Goal: Information Seeking & Learning: Learn about a topic

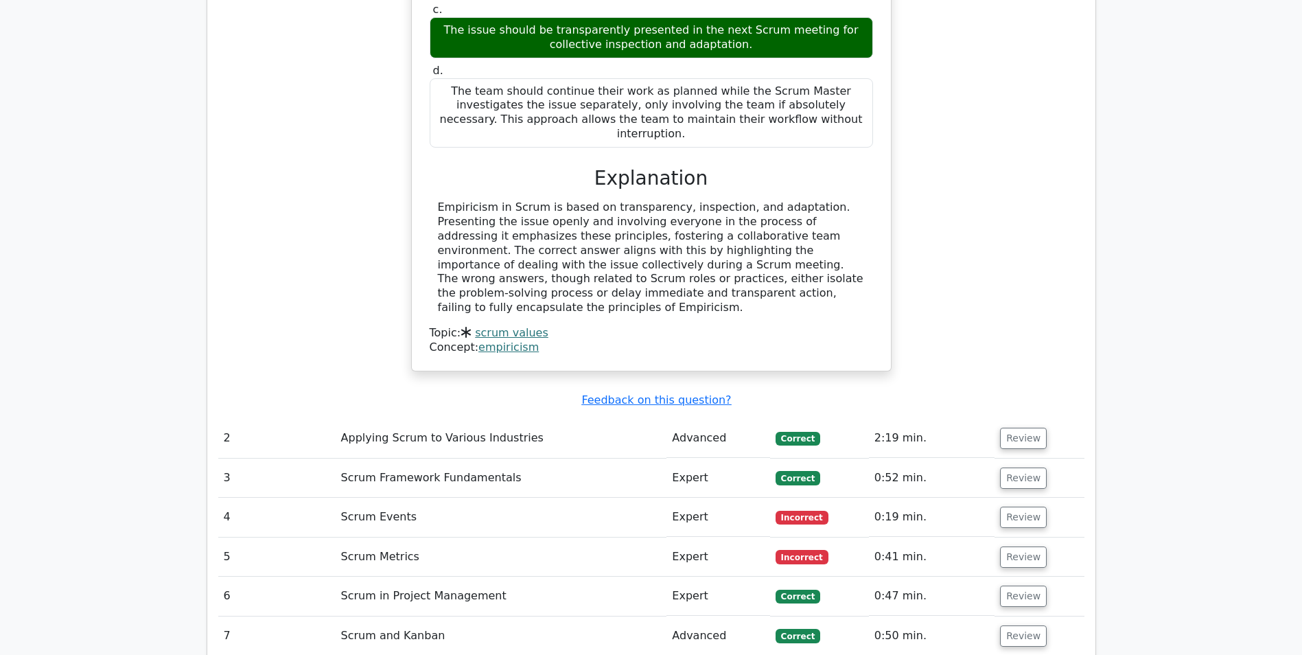
scroll to position [1578, 0]
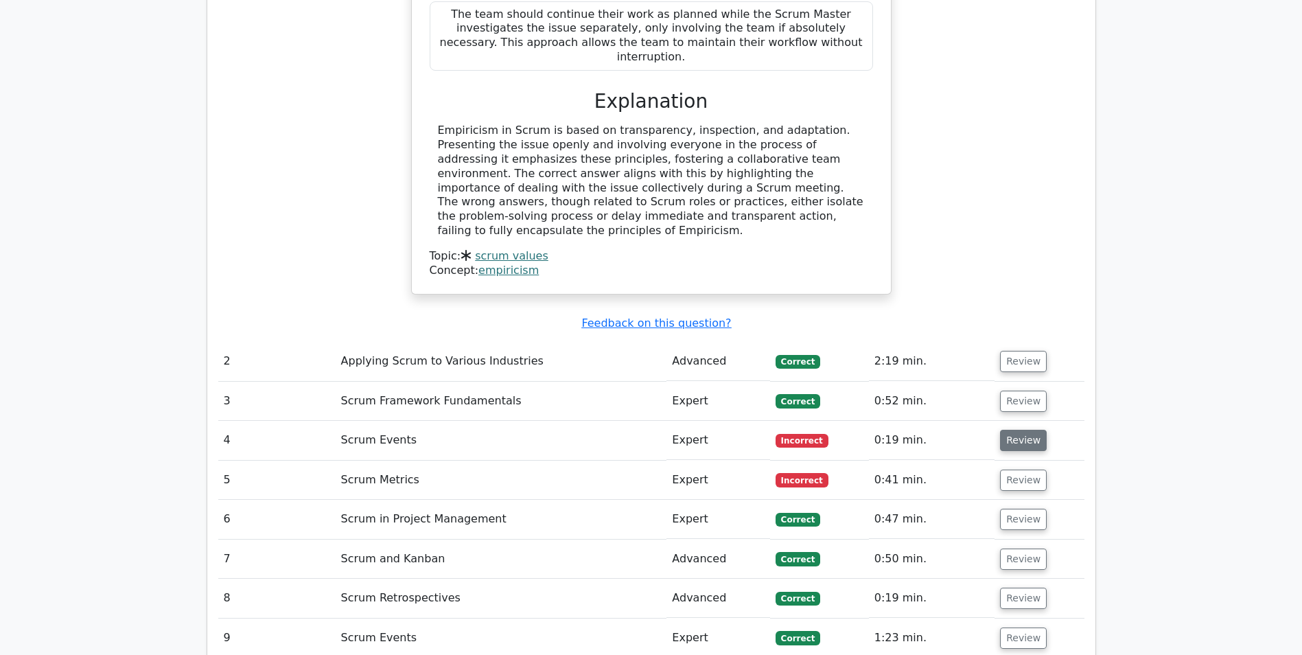
click at [847, 430] on button "Review" at bounding box center [1023, 440] width 47 height 21
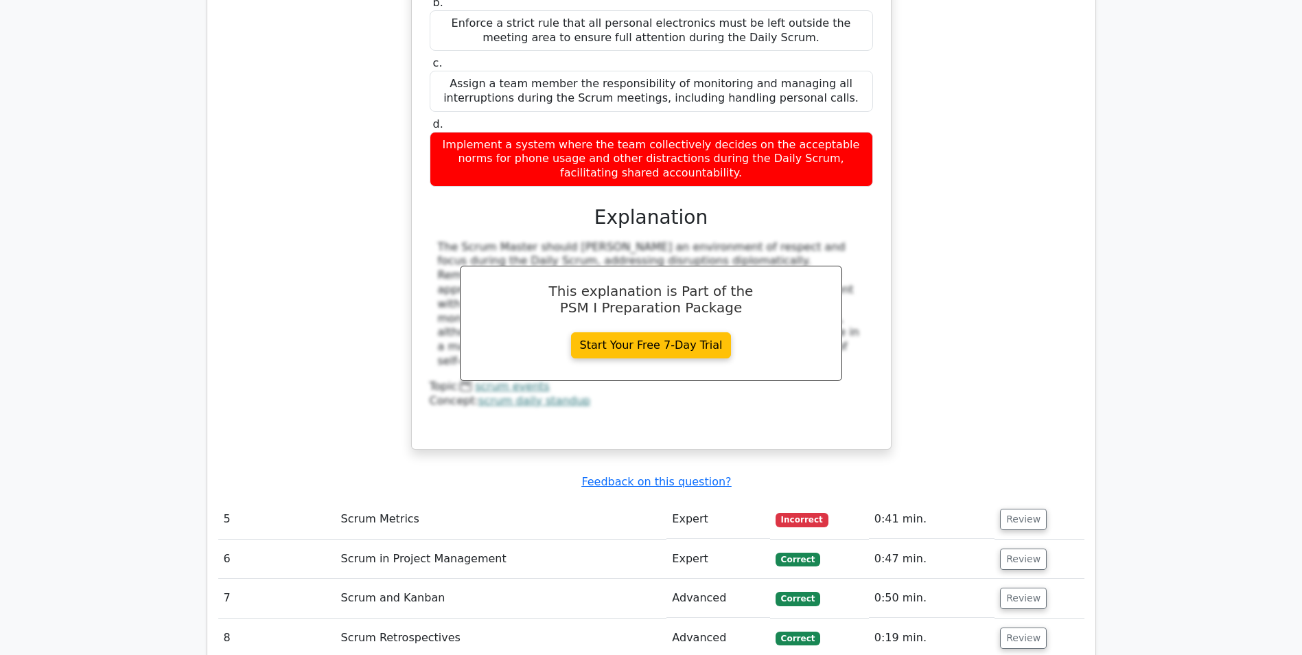
scroll to position [2264, 0]
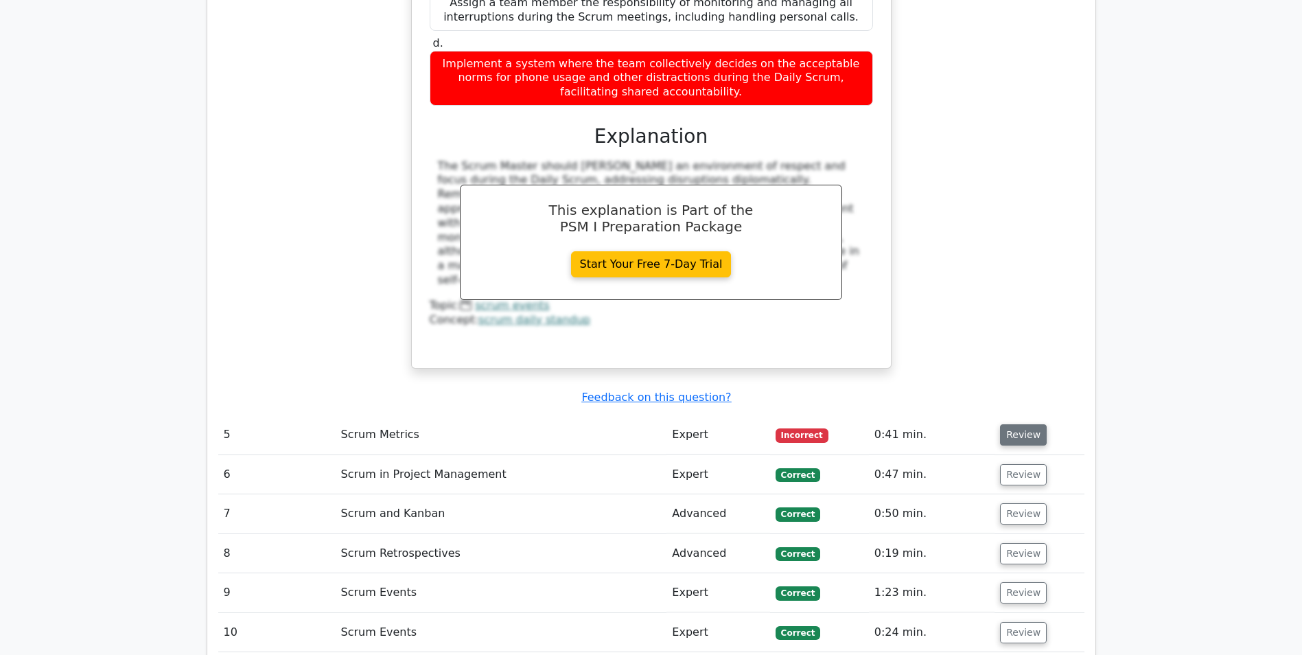
click at [847, 424] on button "Review" at bounding box center [1023, 434] width 47 height 21
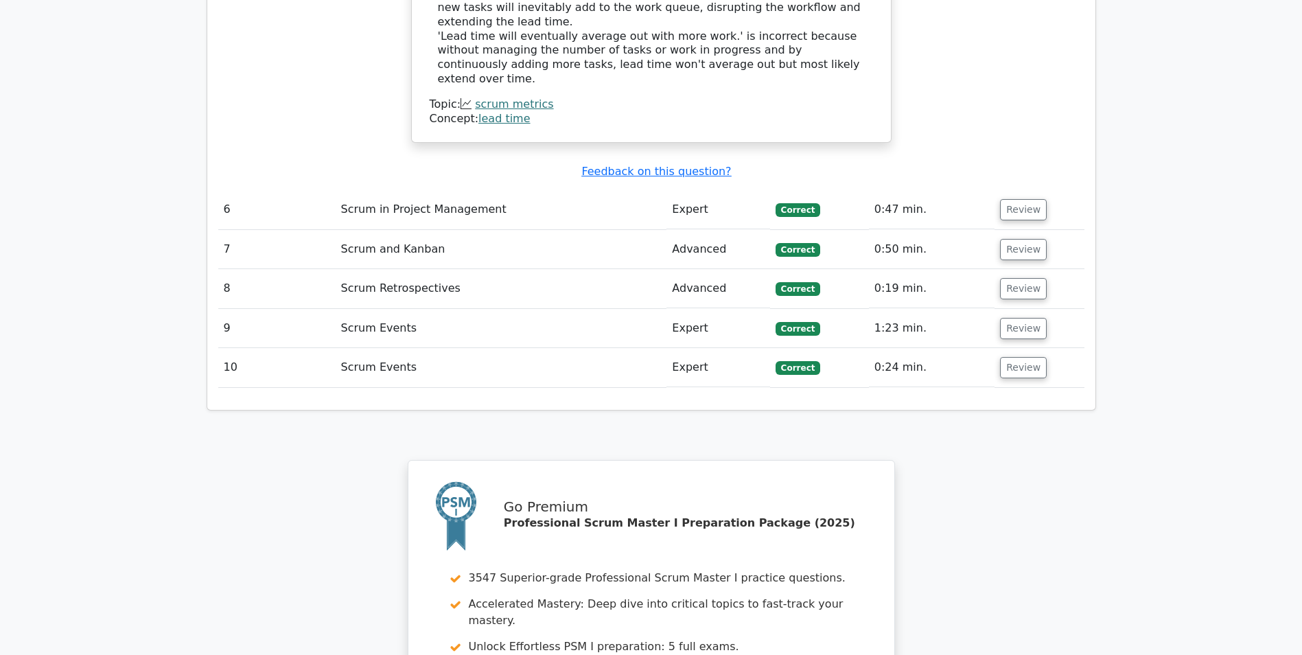
scroll to position [3362, 0]
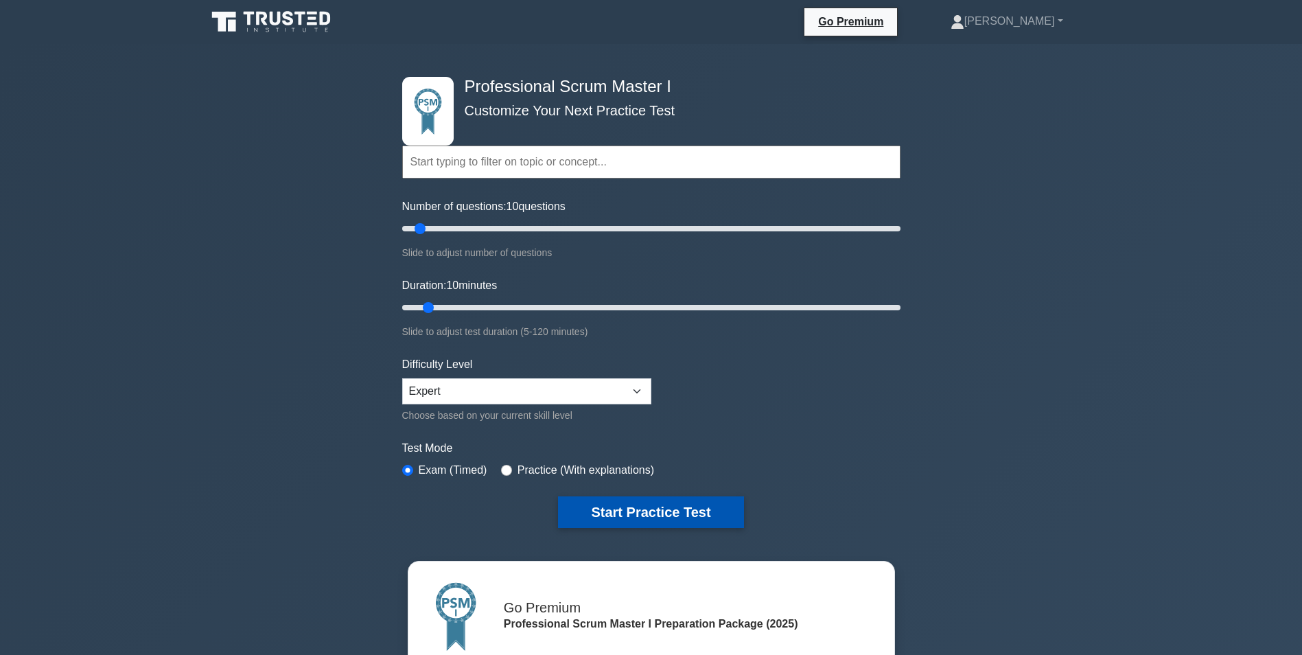
click at [639, 507] on button "Start Practice Test" at bounding box center [650, 512] width 185 height 32
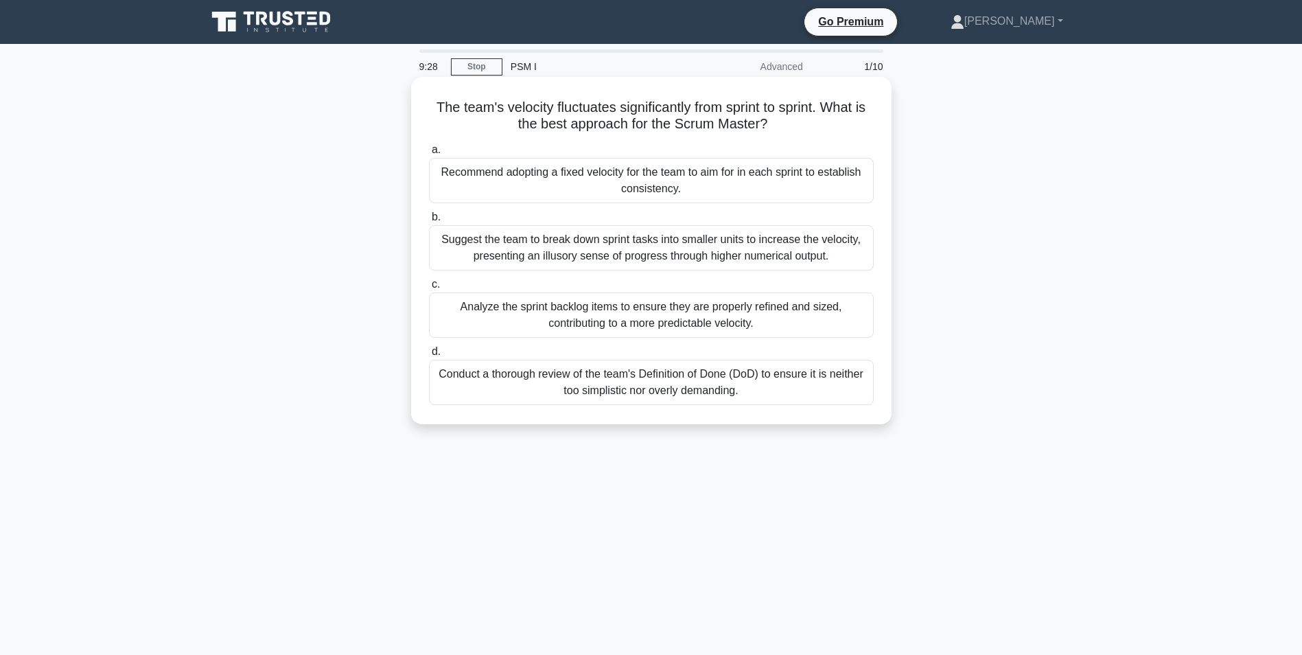
click at [537, 314] on div "Analyze the sprint backlog items to ensure they are properly refined and sized,…" at bounding box center [651, 314] width 445 height 45
click at [429, 289] on input "c. Analyze the sprint backlog items to ensure they are properly refined and siz…" at bounding box center [429, 284] width 0 height 9
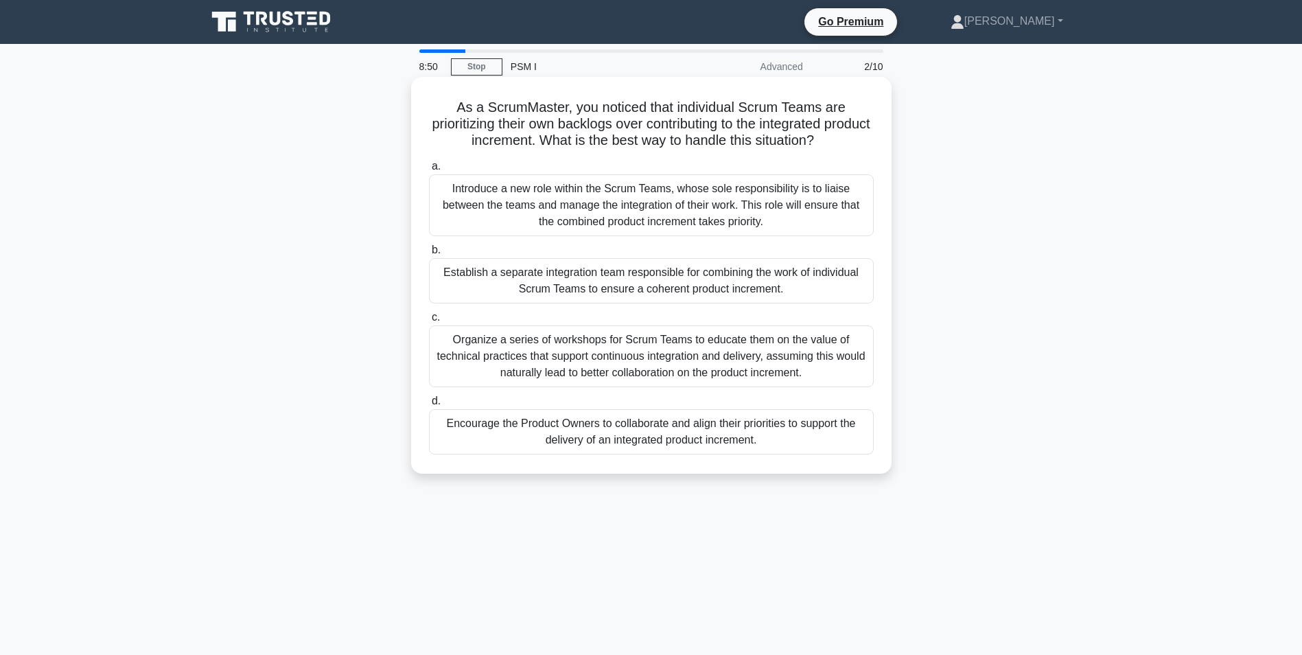
click at [515, 423] on div "Encourage the Product Owners to collaborate and align their priorities to suppo…" at bounding box center [651, 431] width 445 height 45
click at [429, 406] on input "d. Encourage the Product Owners to collaborate and align their priorities to su…" at bounding box center [429, 401] width 0 height 9
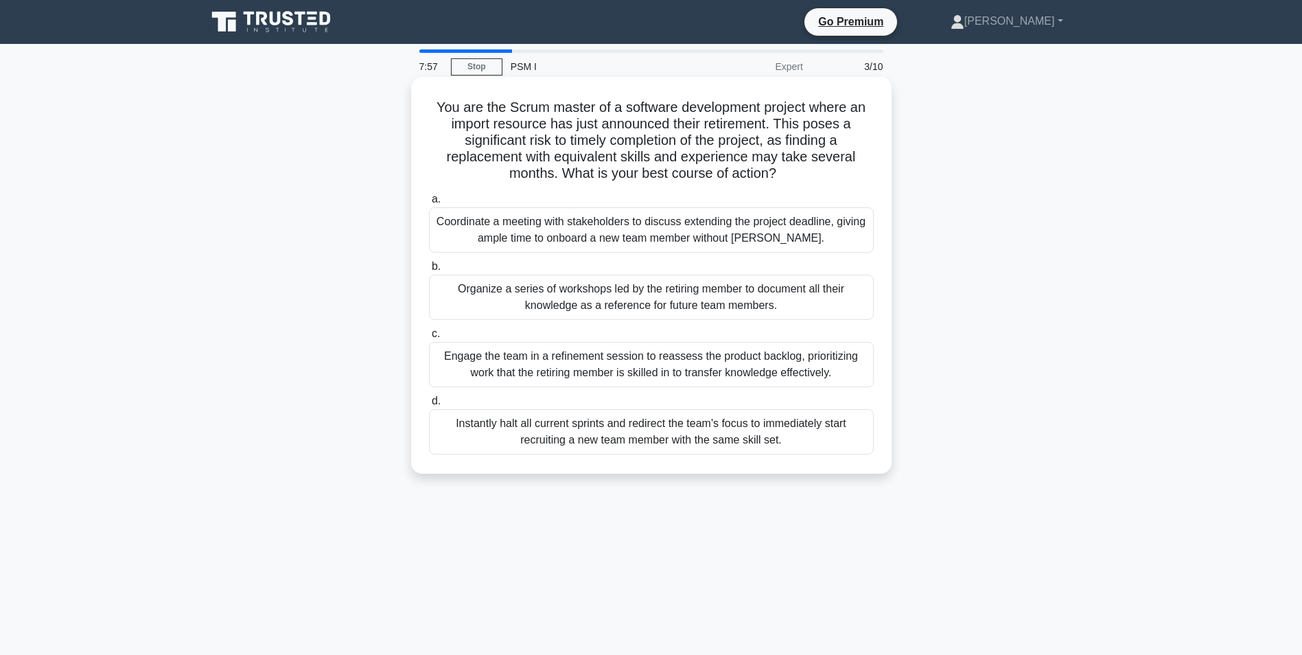
click at [573, 358] on div "Engage the team in a refinement session to reassess the product backlog, priori…" at bounding box center [651, 364] width 445 height 45
click at [429, 338] on input "c. Engage the team in a refinement session to reassess the product backlog, pri…" at bounding box center [429, 333] width 0 height 9
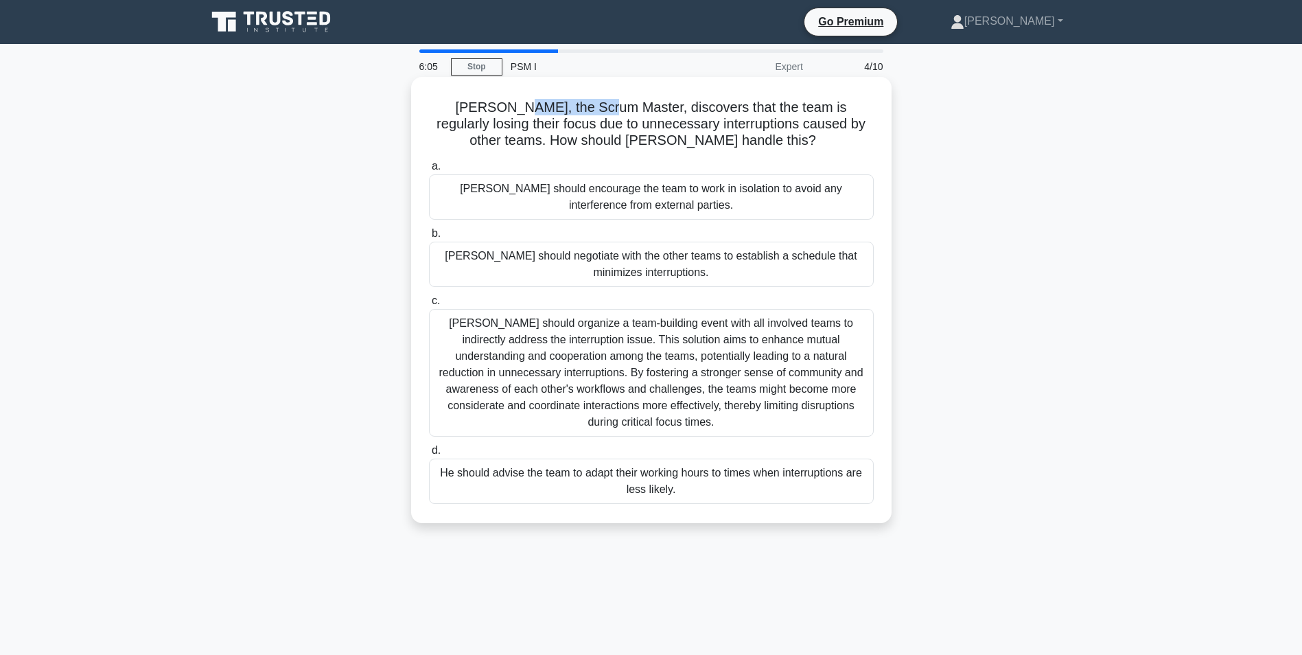
drag, startPoint x: 577, startPoint y: 108, endPoint x: 487, endPoint y: 97, distance: 90.6
click at [487, 99] on h5 "[PERSON_NAME], the Scrum Master, discovers that the team is regularly losing th…" at bounding box center [650, 124] width 447 height 51
click at [524, 458] on div "He should advise the team to adapt their working hours to times when interrupti…" at bounding box center [651, 480] width 445 height 45
click at [429, 454] on input "d. He should advise the team to adapt their working hours to times when interru…" at bounding box center [429, 450] width 0 height 9
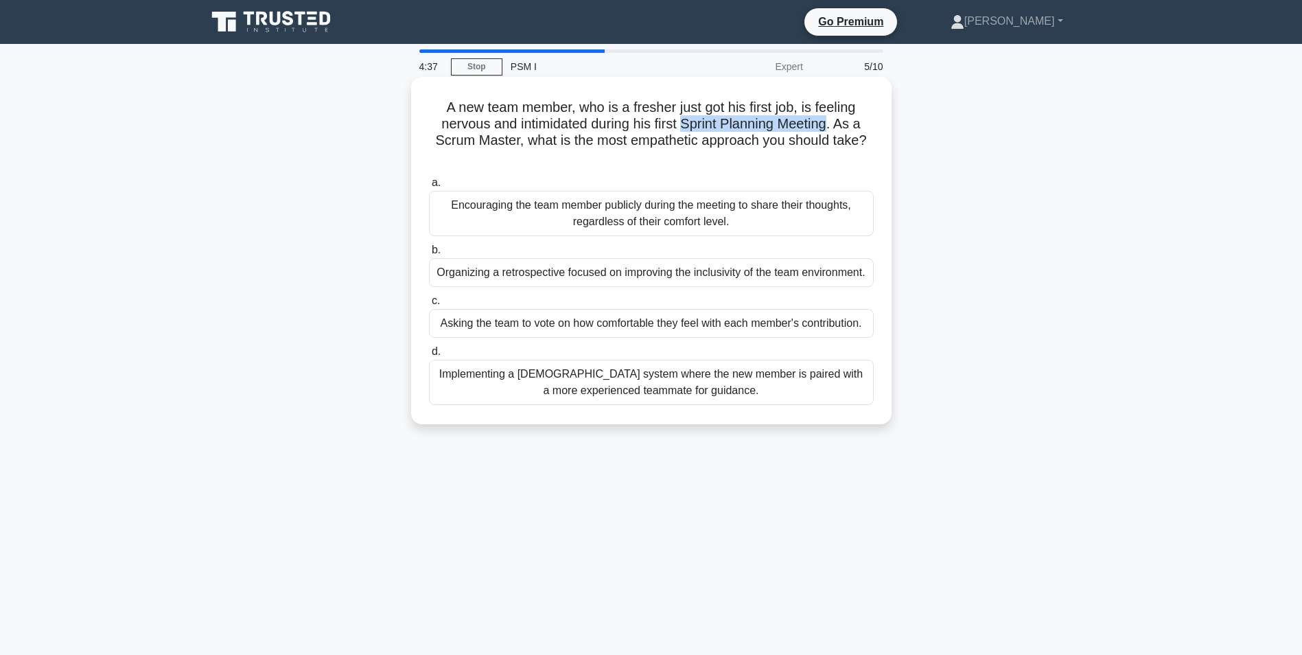
drag, startPoint x: 688, startPoint y: 126, endPoint x: 833, endPoint y: 126, distance: 145.5
click at [833, 126] on h5 "A new team member, who is a fresher just got his first job, is feeling nervous …" at bounding box center [650, 132] width 447 height 67
click at [524, 274] on div "Organizing a retrospective focused on improving the inclusivity of the team env…" at bounding box center [651, 272] width 445 height 29
click at [429, 255] on input "b. Organizing a retrospective focused on improving the inclusivity of the team …" at bounding box center [429, 250] width 0 height 9
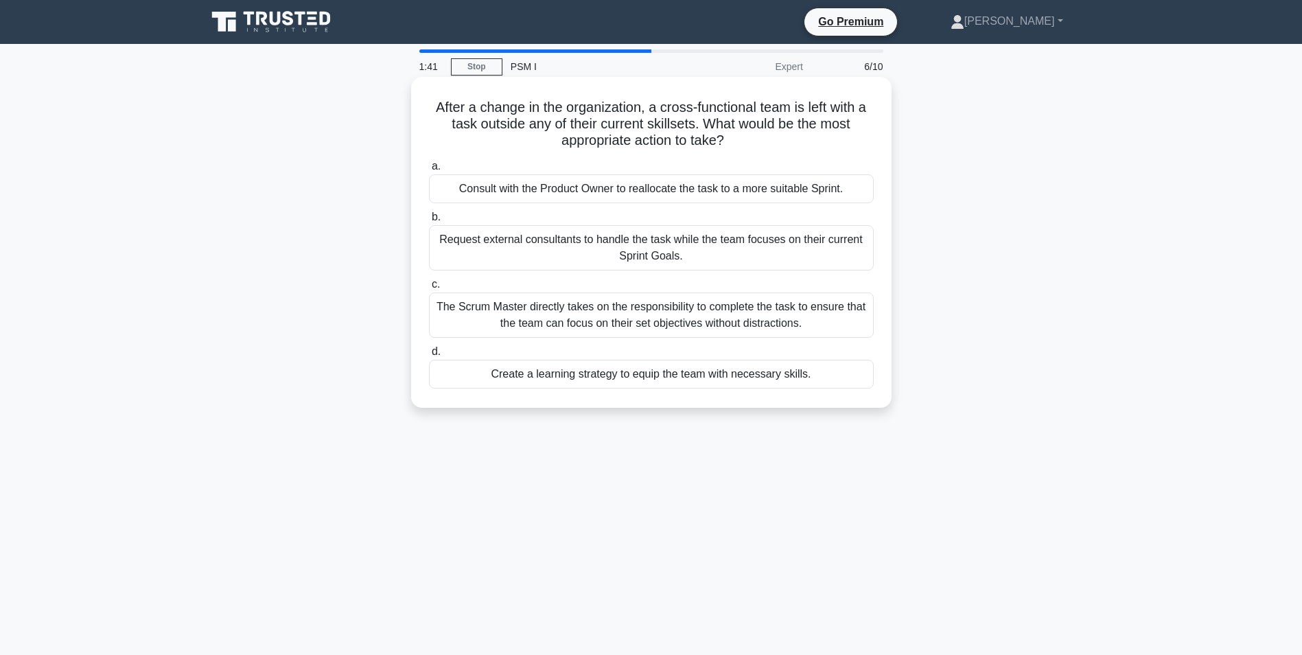
click at [675, 375] on div "Create a learning strategy to equip the team with necessary skills." at bounding box center [651, 374] width 445 height 29
click at [429, 356] on input "d. Create a learning strategy to equip the team with necessary skills." at bounding box center [429, 351] width 0 height 9
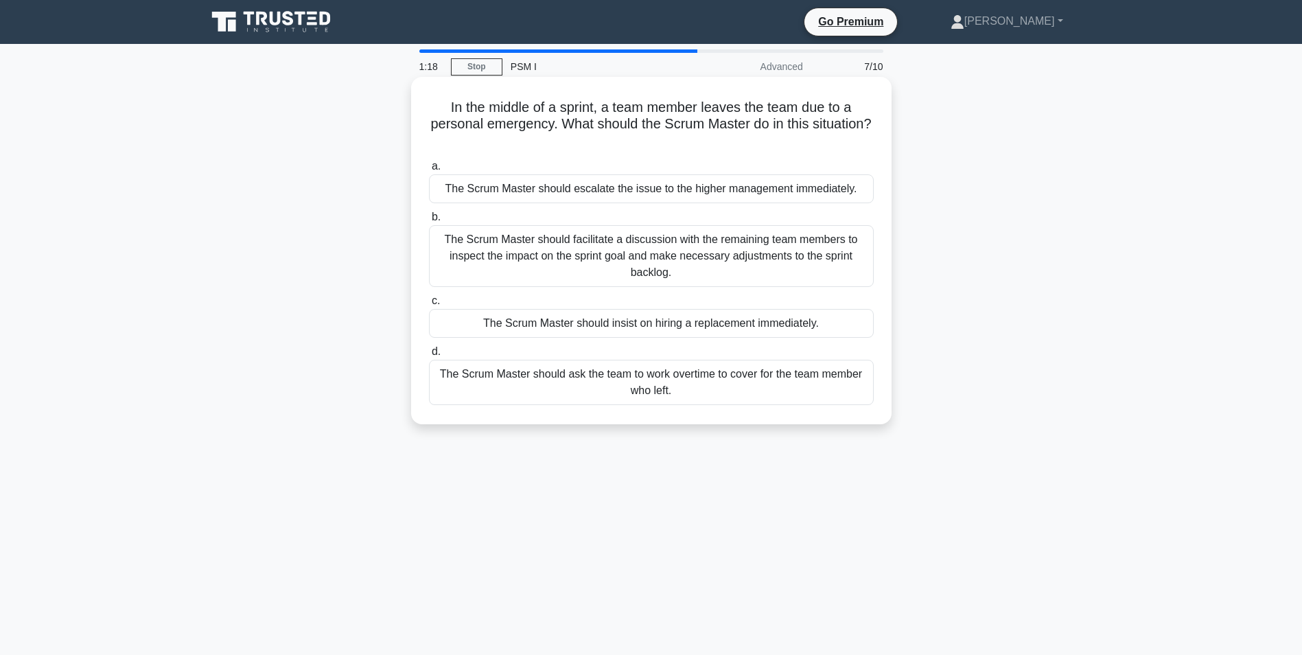
click at [583, 256] on div "The Scrum Master should facilitate a discussion with the remaining team members…" at bounding box center [651, 256] width 445 height 62
click at [429, 222] on input "b. The Scrum Master should facilitate a discussion with the remaining team memb…" at bounding box center [429, 217] width 0 height 9
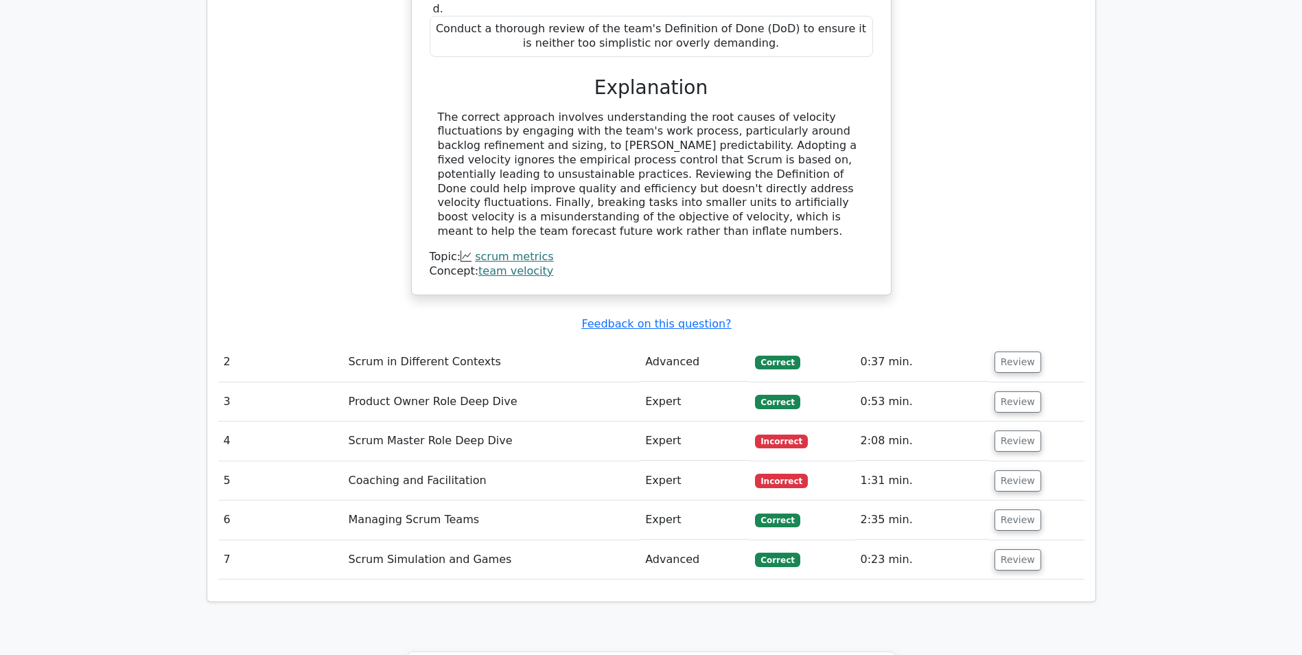
scroll to position [1578, 0]
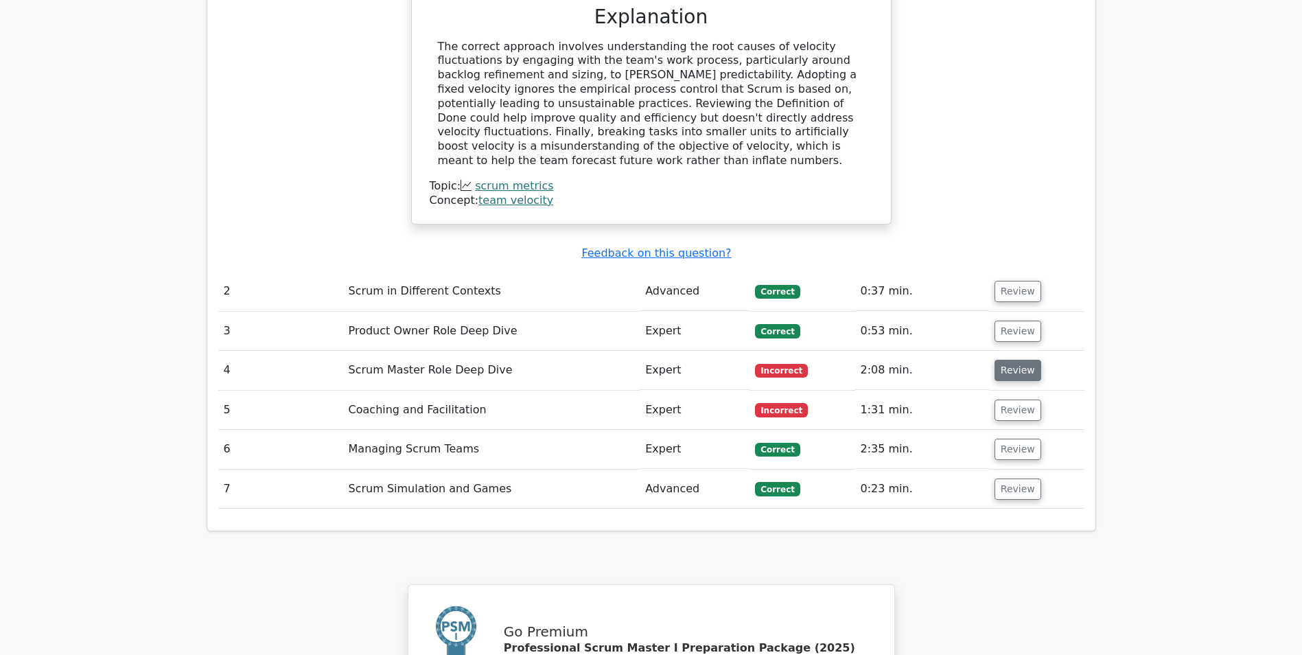
click at [1024, 360] on button "Review" at bounding box center [1017, 370] width 47 height 21
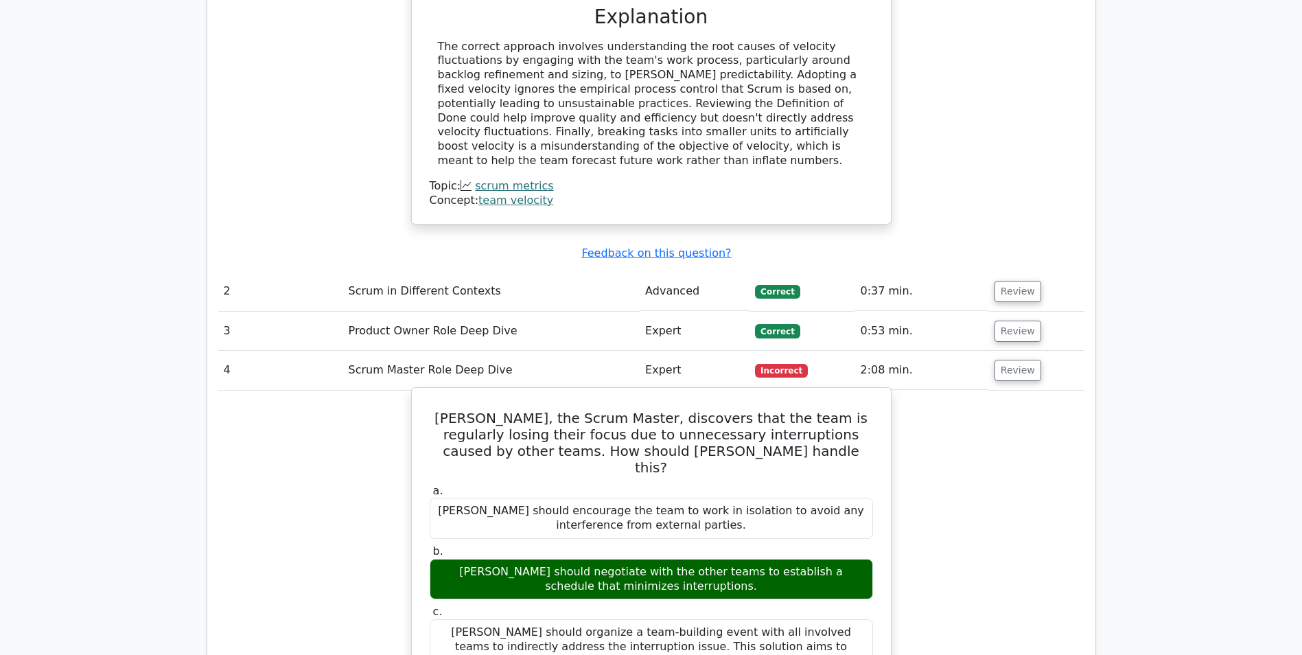
scroll to position [1715, 0]
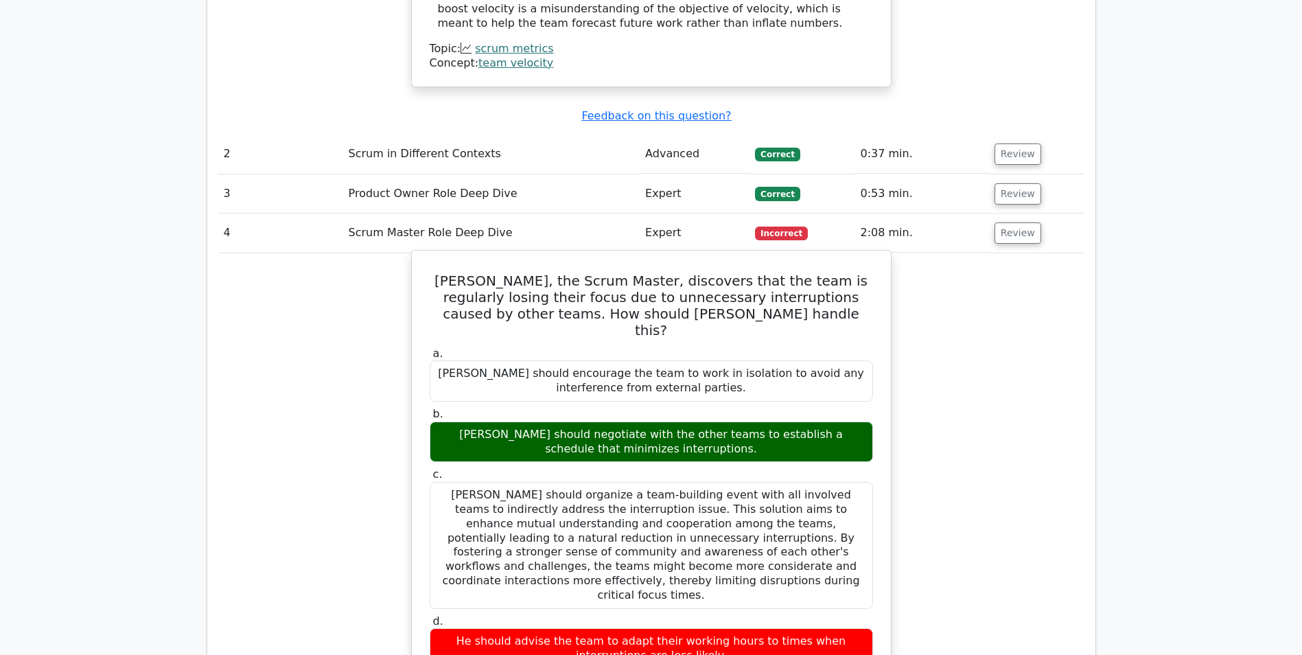
click at [668, 421] on div "[PERSON_NAME] should negotiate with the other teams to establish a schedule tha…" at bounding box center [651, 441] width 443 height 41
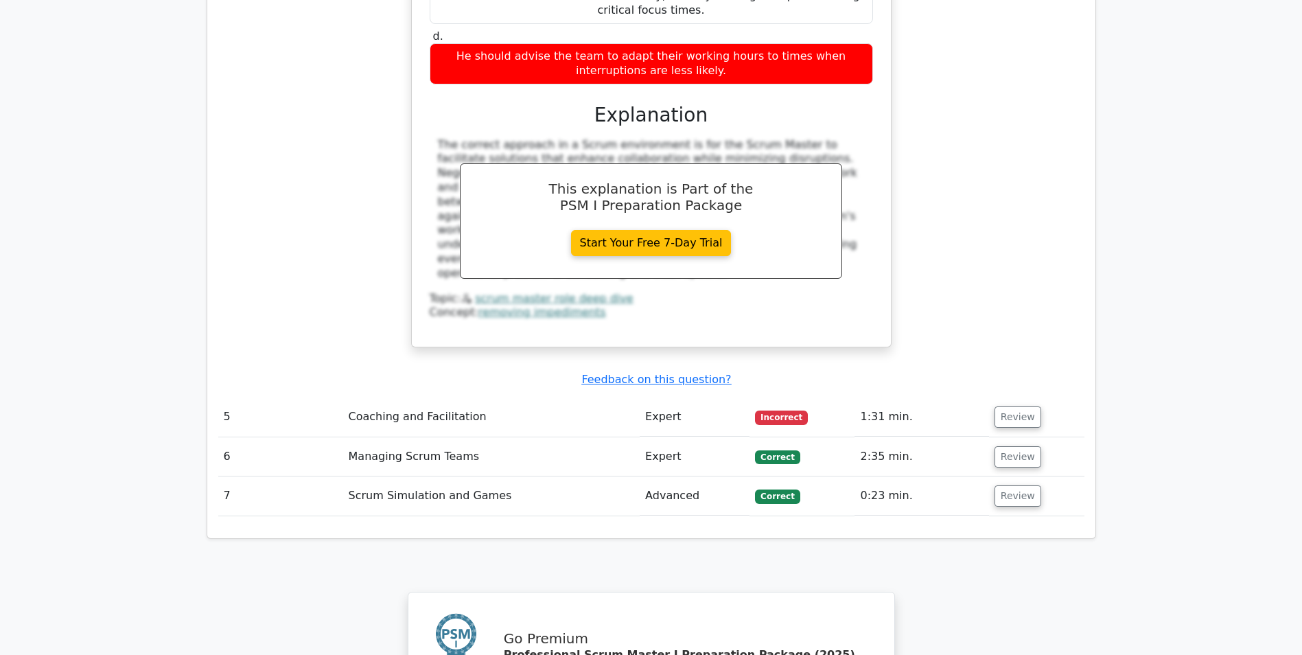
scroll to position [2333, 0]
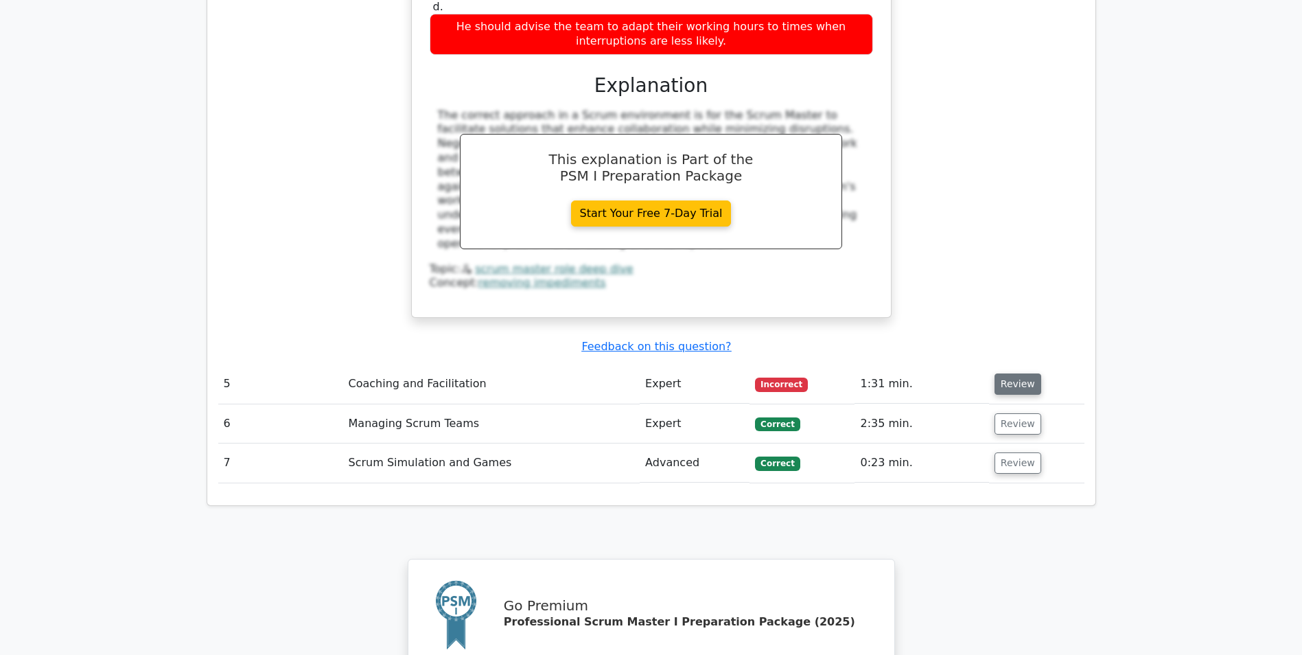
click at [1003, 373] on button "Review" at bounding box center [1017, 383] width 47 height 21
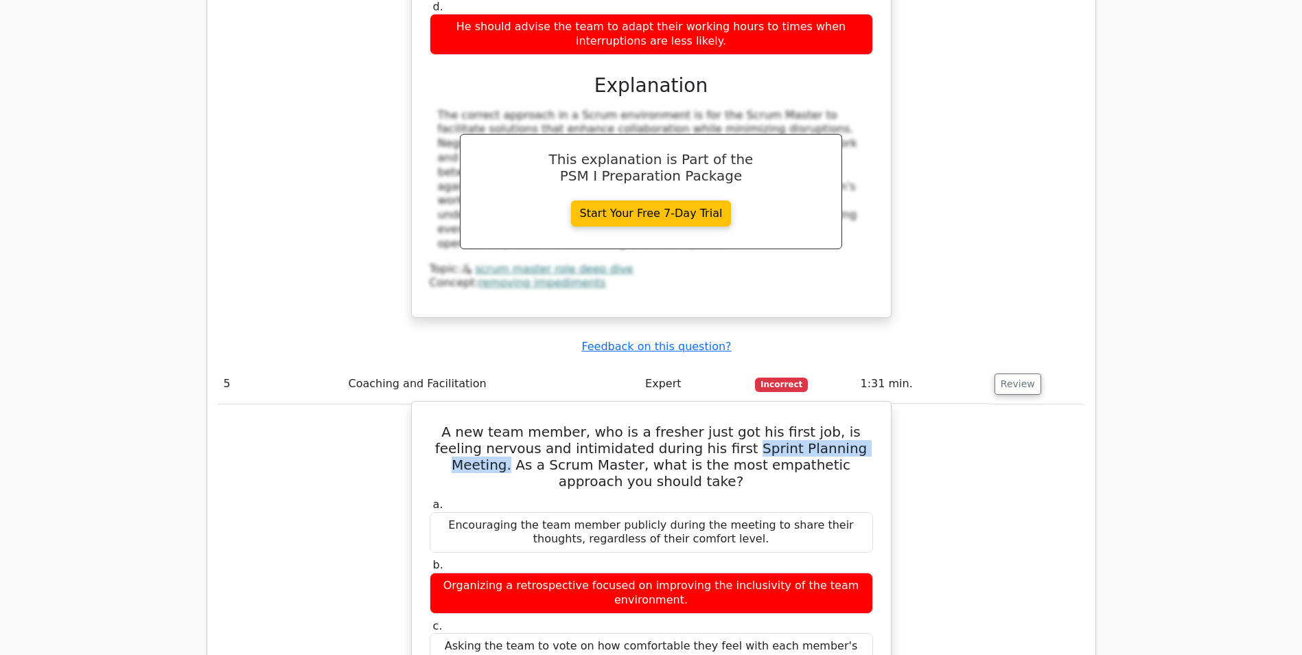
drag, startPoint x: 682, startPoint y: 322, endPoint x: 839, endPoint y: 327, distance: 157.2
click at [839, 423] on h5 "A new team member, who is a fresher just got his first job, is feeling nervous …" at bounding box center [651, 456] width 446 height 66
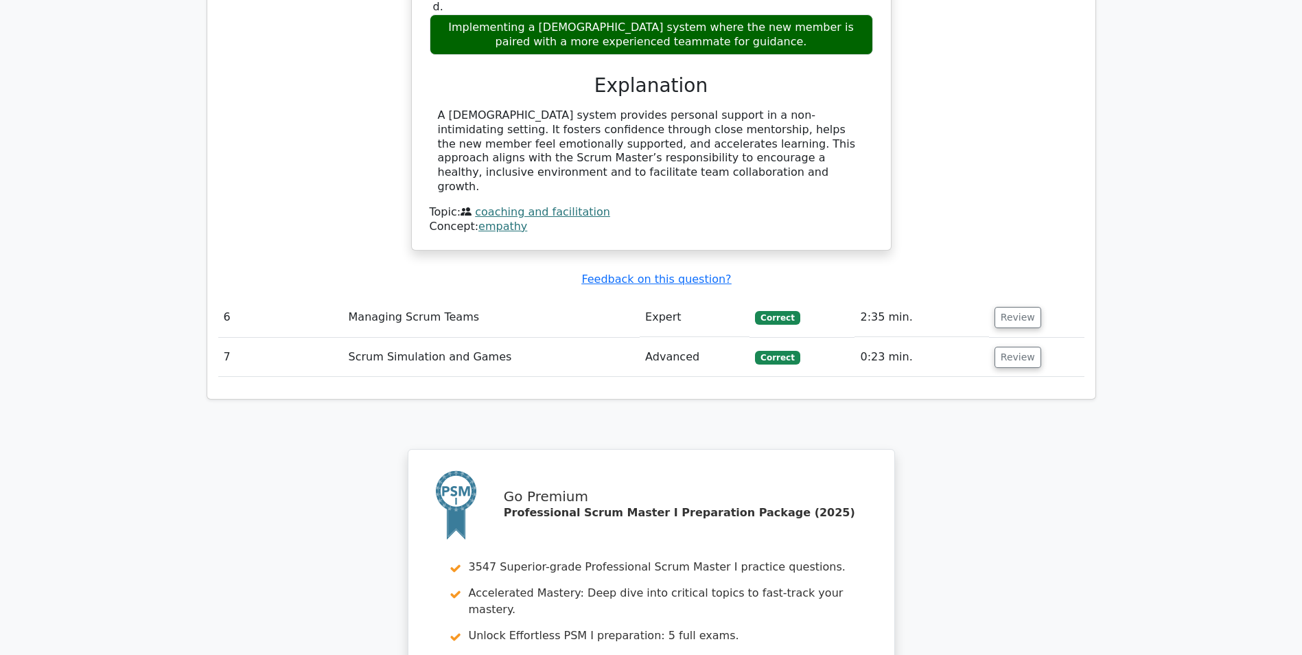
scroll to position [3263, 0]
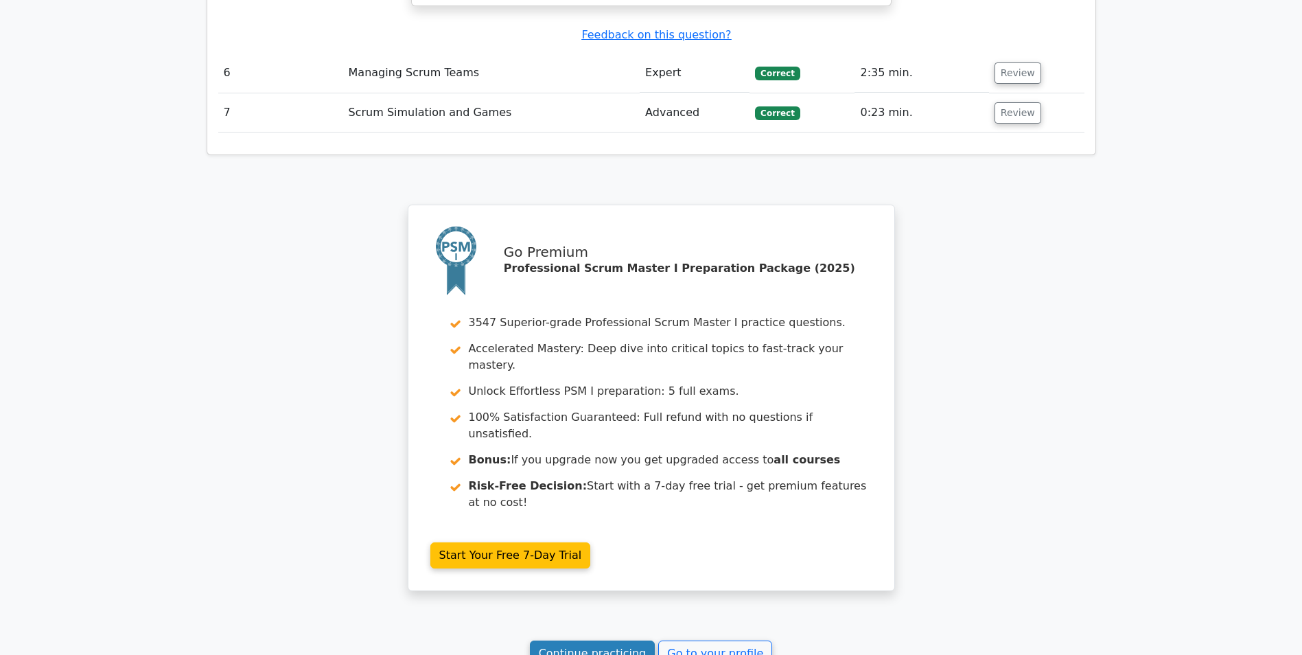
click at [604, 640] on link "Continue practicing" at bounding box center [593, 653] width 126 height 26
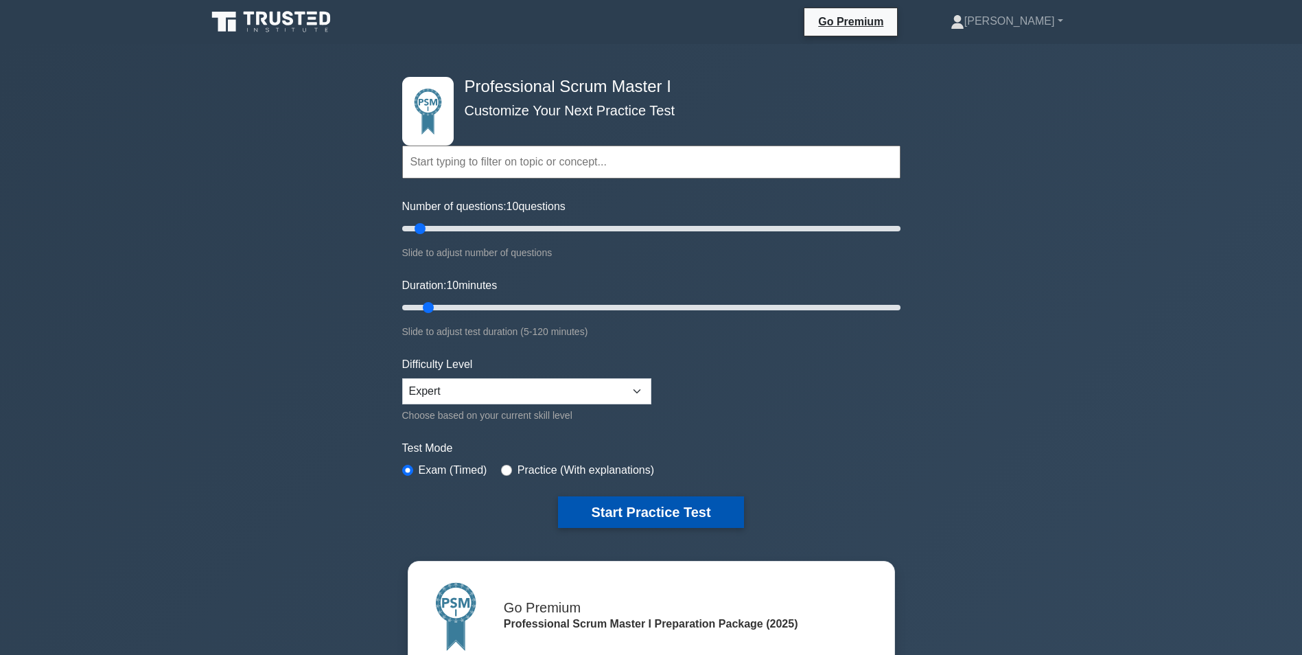
click at [657, 502] on button "Start Practice Test" at bounding box center [650, 512] width 185 height 32
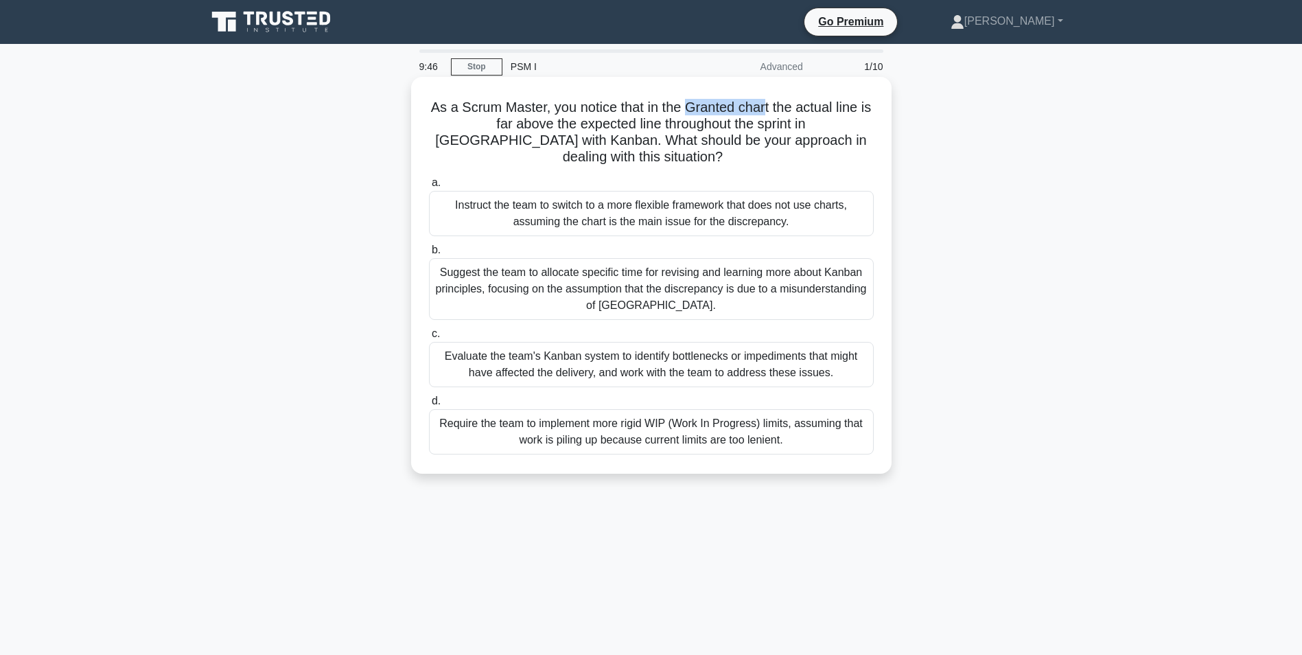
drag, startPoint x: 692, startPoint y: 106, endPoint x: 775, endPoint y: 113, distance: 83.3
click at [775, 113] on h5 "As a Scrum Master, you notice that in the Granted chart the actual line is far …" at bounding box center [650, 132] width 447 height 67
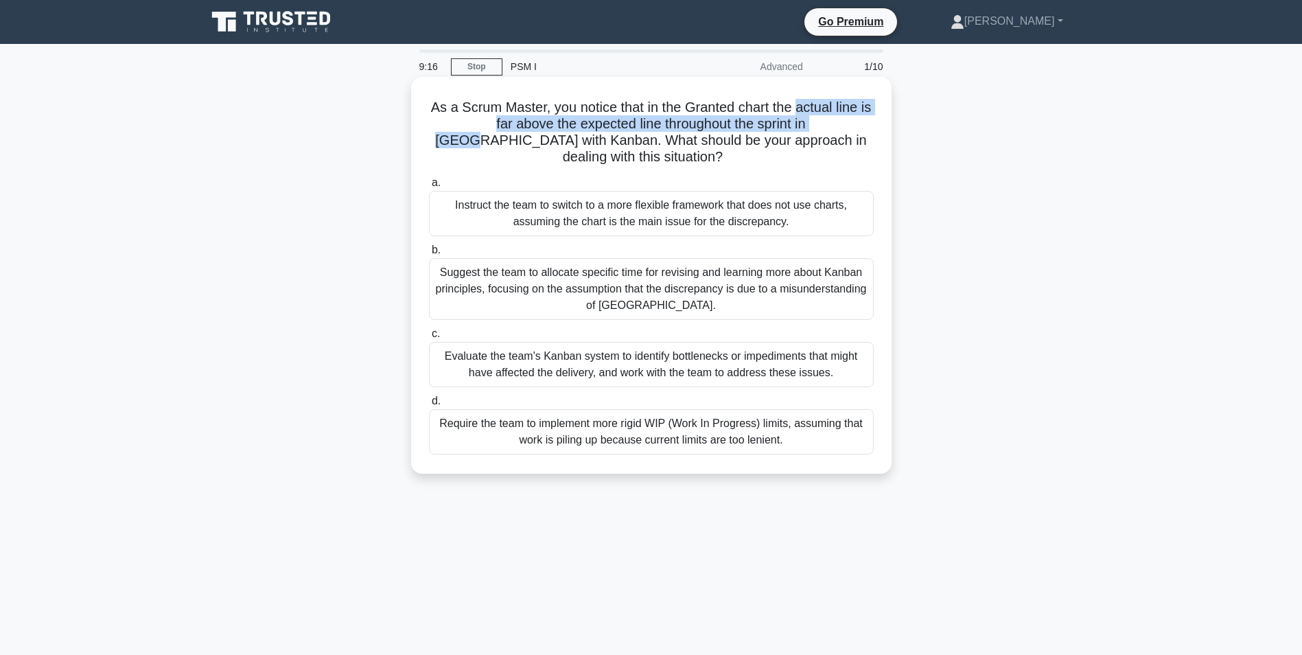
drag, startPoint x: 807, startPoint y: 107, endPoint x: 821, endPoint y: 126, distance: 23.6
click at [821, 126] on h5 "As a Scrum Master, you notice that in the Granted chart the actual line is far …" at bounding box center [650, 132] width 447 height 67
click at [549, 362] on div "Evaluate the team's Kanban system to identify bottlenecks or impediments that m…" at bounding box center [651, 364] width 445 height 45
click at [429, 338] on input "c. Evaluate the team's Kanban system to identify bottlenecks or impediments tha…" at bounding box center [429, 333] width 0 height 9
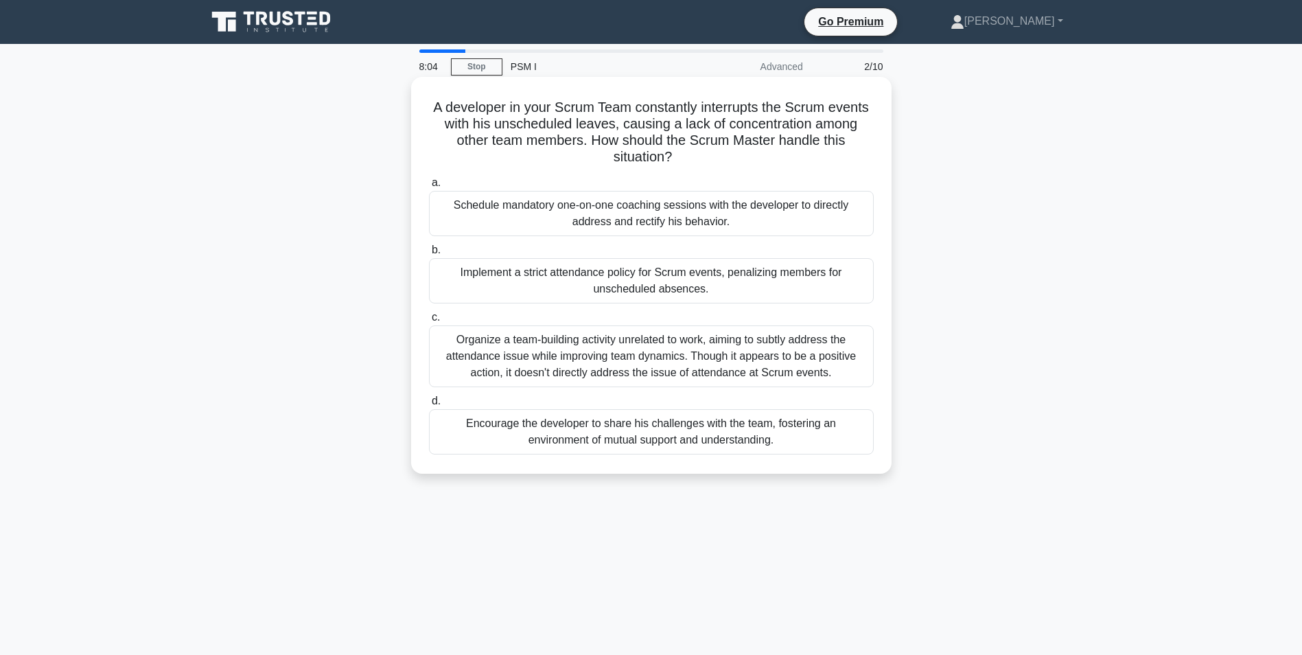
click at [495, 430] on div "Encourage the developer to share his challenges with the team, fostering an env…" at bounding box center [651, 431] width 445 height 45
click at [429, 406] on input "d. Encourage the developer to share his challenges with the team, fostering an …" at bounding box center [429, 401] width 0 height 9
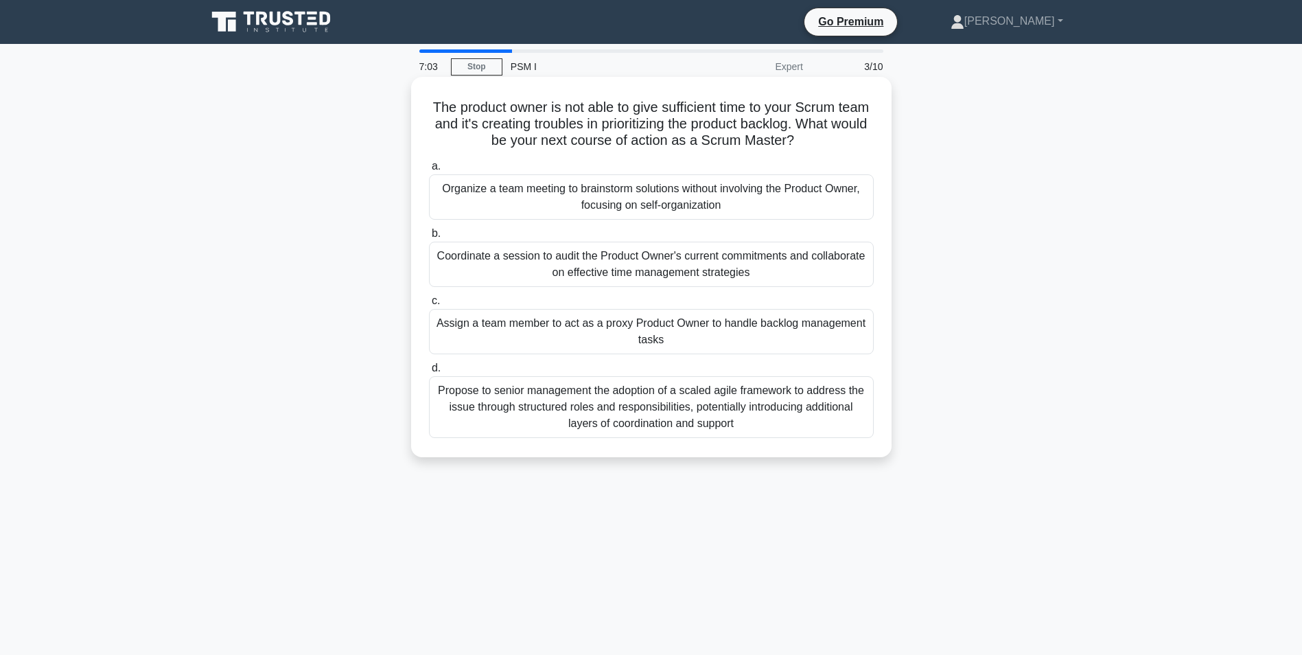
click at [703, 259] on div "Coordinate a session to audit the Product Owner's current commitments and colla…" at bounding box center [651, 264] width 445 height 45
click at [429, 238] on input "b. Coordinate a session to audit the Product Owner's current commitments and co…" at bounding box center [429, 233] width 0 height 9
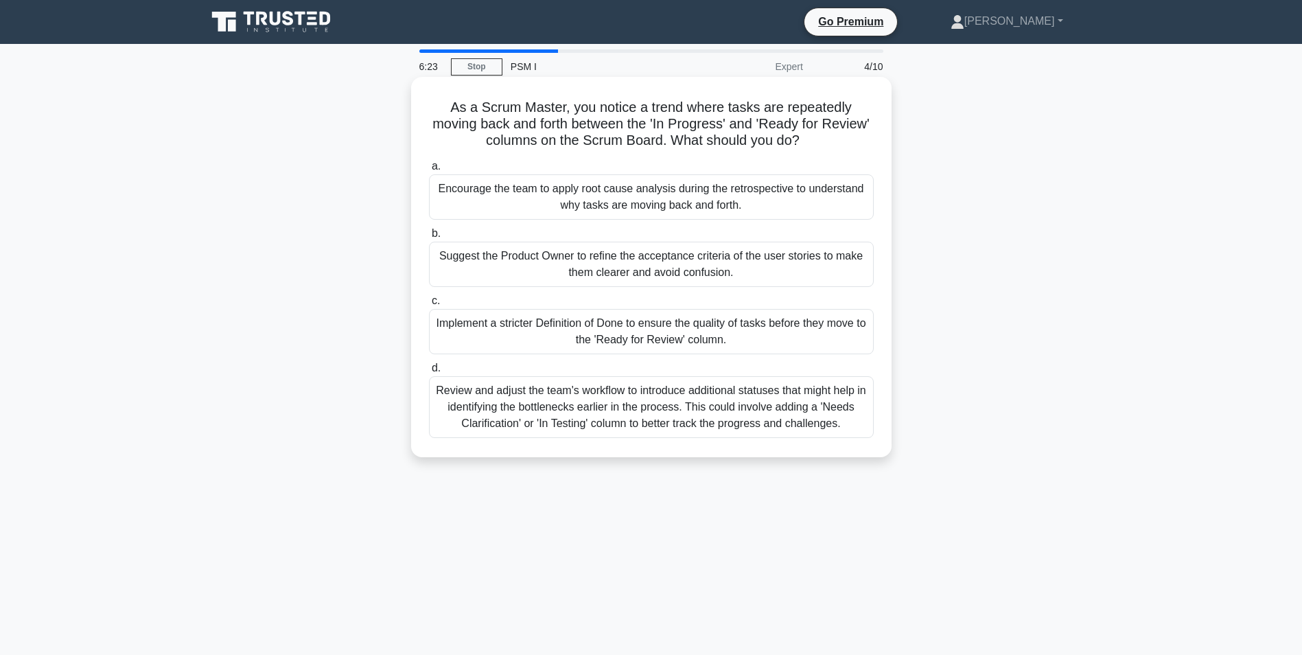
click at [470, 196] on div "Encourage the team to apply root cause analysis during the retrospective to und…" at bounding box center [651, 196] width 445 height 45
click at [429, 171] on input "a. Encourage the team to apply root cause analysis during the retrospective to …" at bounding box center [429, 166] width 0 height 9
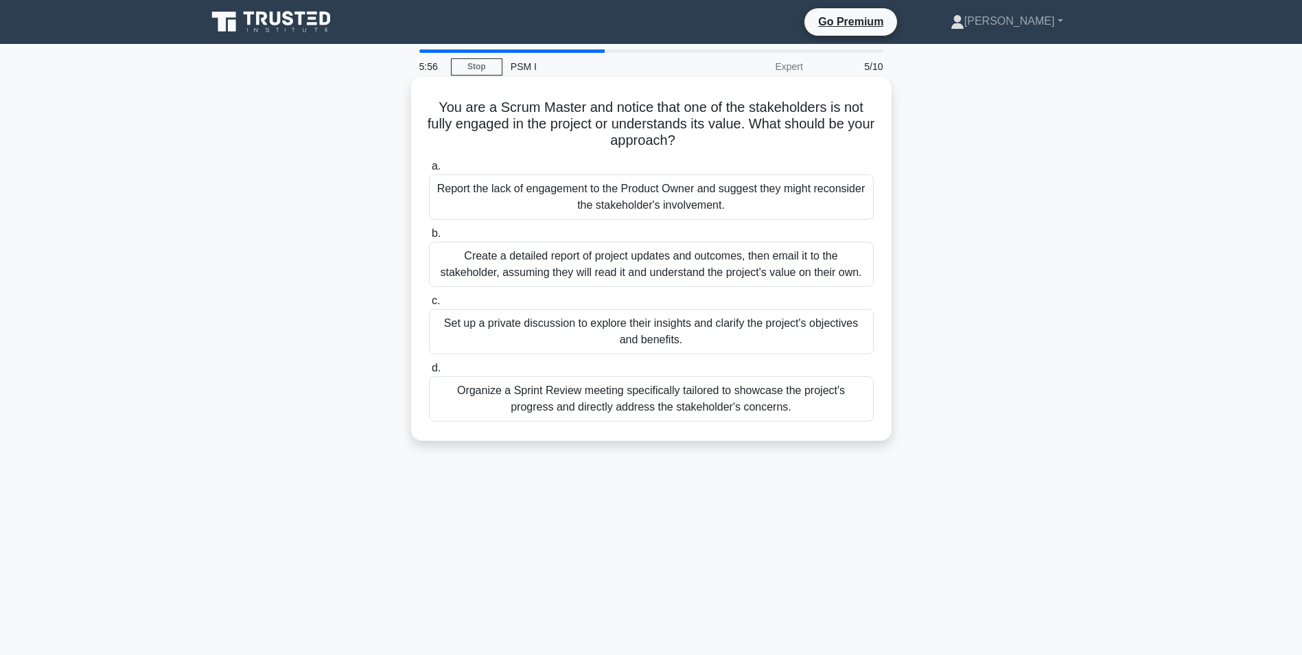
click at [500, 392] on div "Organize a Sprint Review meeting specifically tailored to showcase the project'…" at bounding box center [651, 398] width 445 height 45
click at [429, 373] on input "d. Organize a Sprint Review meeting specifically tailored to showcase the proje…" at bounding box center [429, 368] width 0 height 9
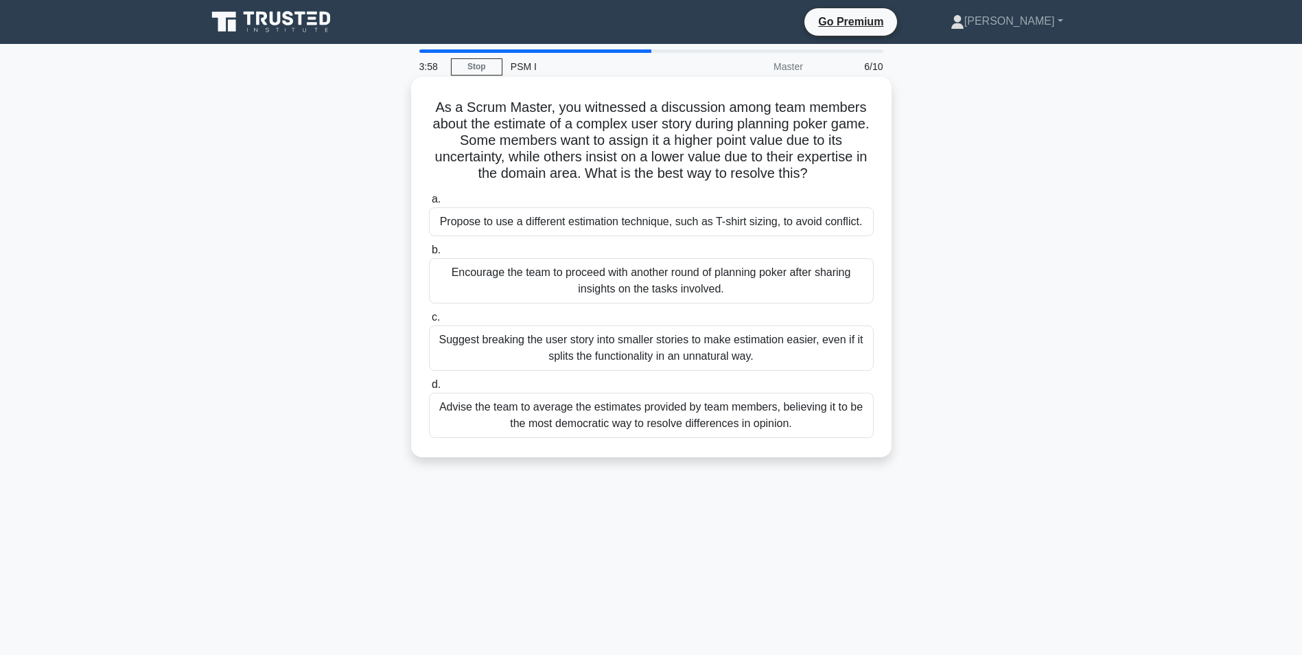
click at [699, 224] on div "Propose to use a different estimation technique, such as T-shirt sizing, to avo…" at bounding box center [651, 221] width 445 height 29
click at [429, 204] on input "a. Propose to use a different estimation technique, such as T-shirt sizing, to …" at bounding box center [429, 199] width 0 height 9
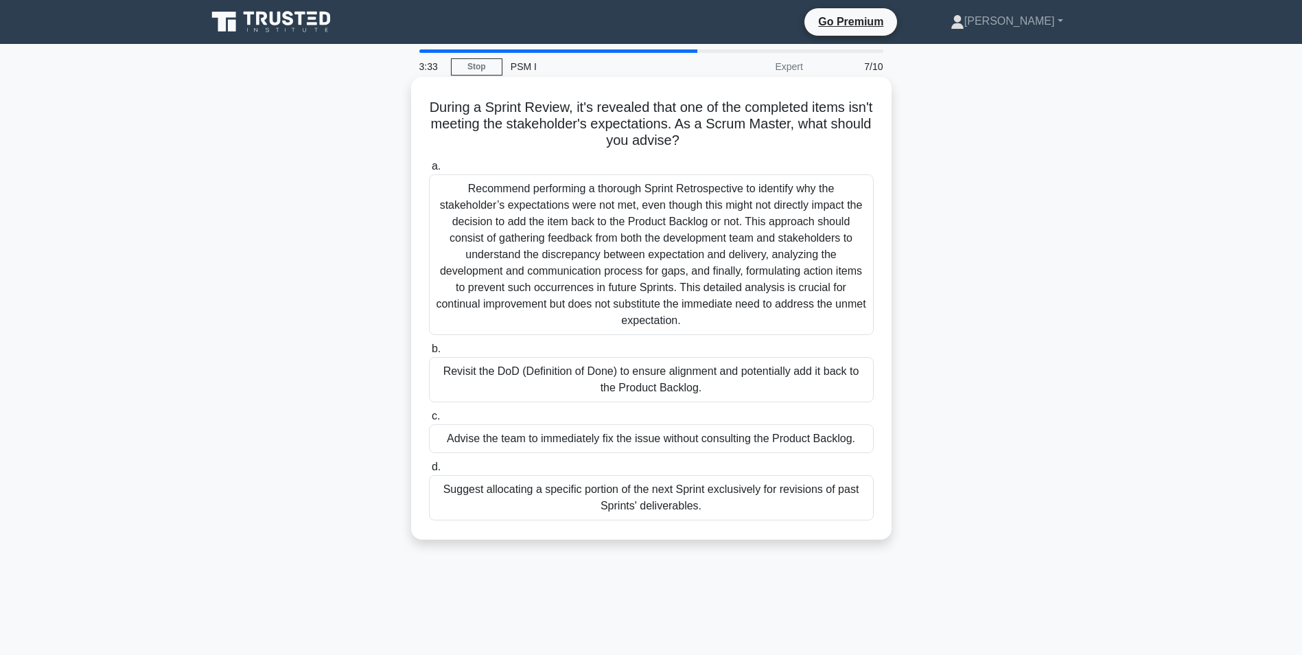
click at [502, 376] on div "Revisit the DoD (Definition of Done) to ensure alignment and potentially add it…" at bounding box center [651, 379] width 445 height 45
click at [429, 353] on input "b. Revisit the DoD (Definition of Done) to ensure alignment and potentially add…" at bounding box center [429, 348] width 0 height 9
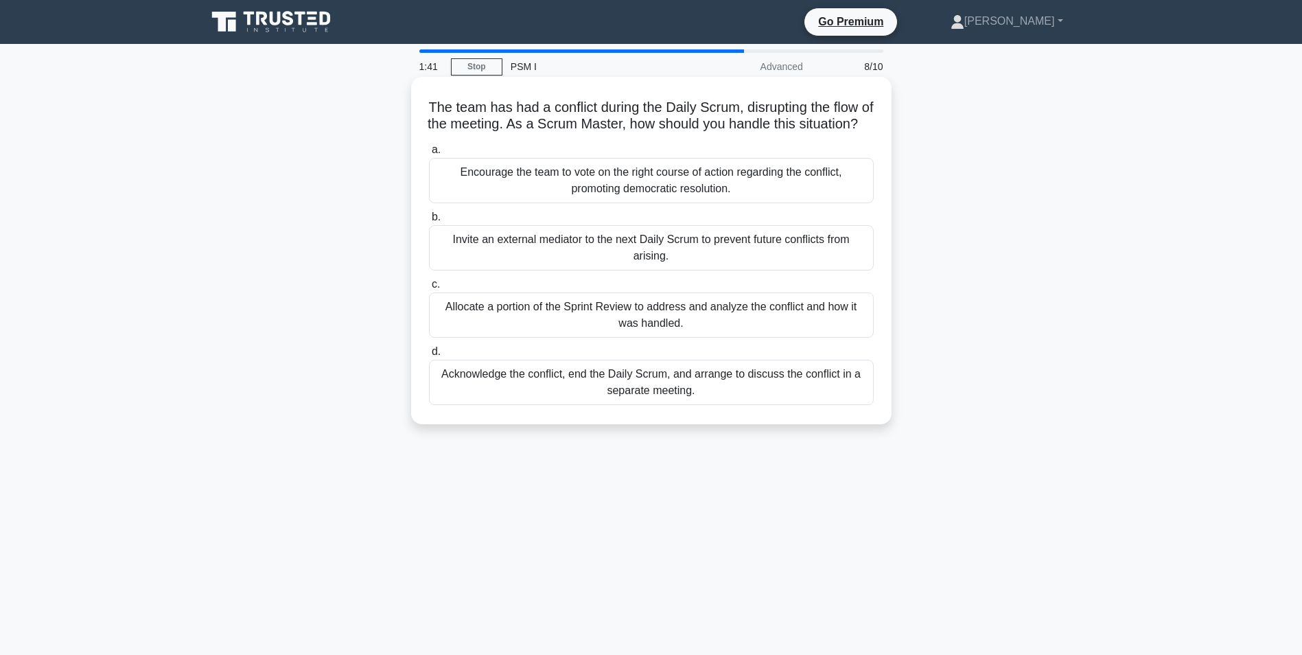
click at [593, 189] on div "Encourage the team to vote on the right course of action regarding the conflict…" at bounding box center [651, 180] width 445 height 45
click at [429, 154] on input "a. Encourage the team to vote on the right course of action regarding the confl…" at bounding box center [429, 149] width 0 height 9
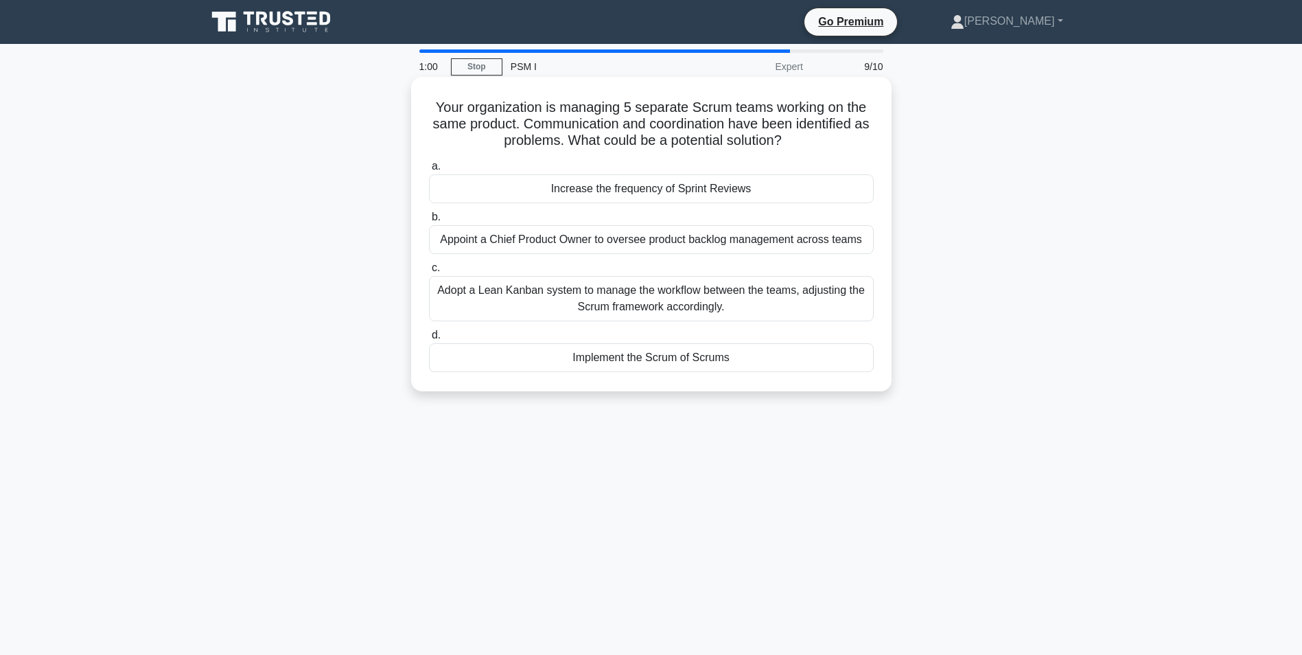
click at [622, 361] on div "Implement the Scrum of Scrums" at bounding box center [651, 357] width 445 height 29
click at [429, 340] on input "d. Implement the Scrum of Scrums" at bounding box center [429, 335] width 0 height 9
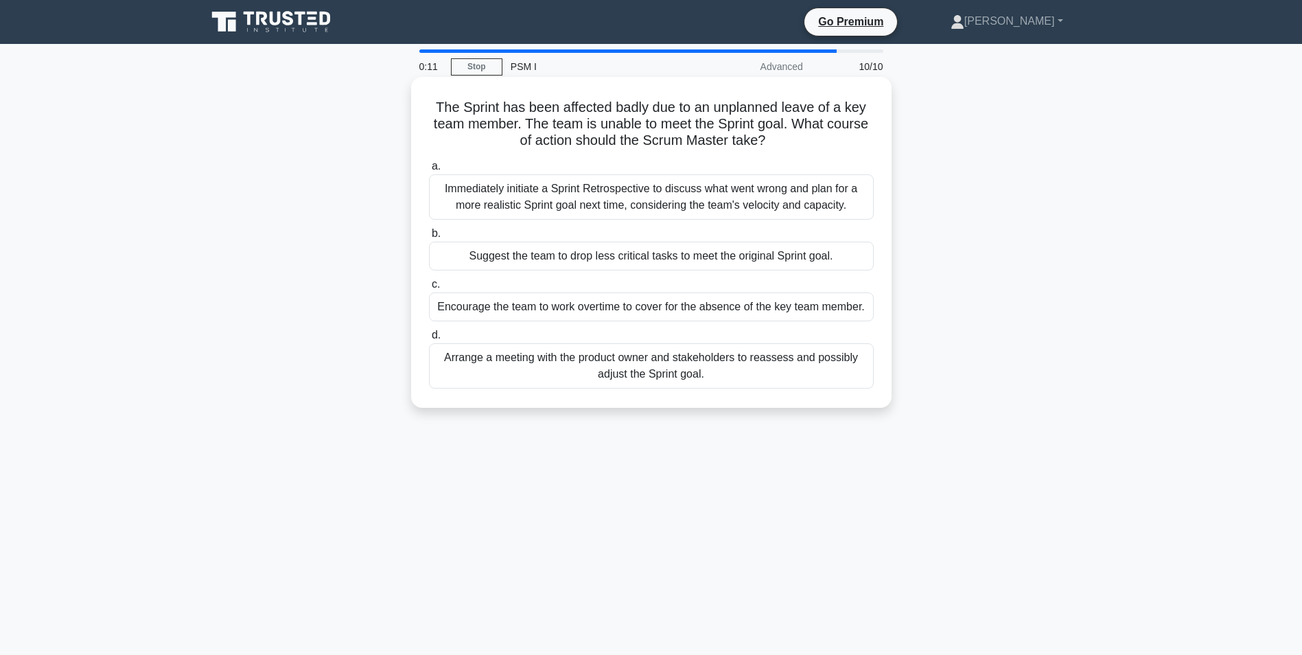
click at [449, 253] on div "Suggest the team to drop less critical tasks to meet the original Sprint goal." at bounding box center [651, 256] width 445 height 29
click at [429, 238] on input "b. Suggest the team to drop less critical tasks to meet the original Sprint goa…" at bounding box center [429, 233] width 0 height 9
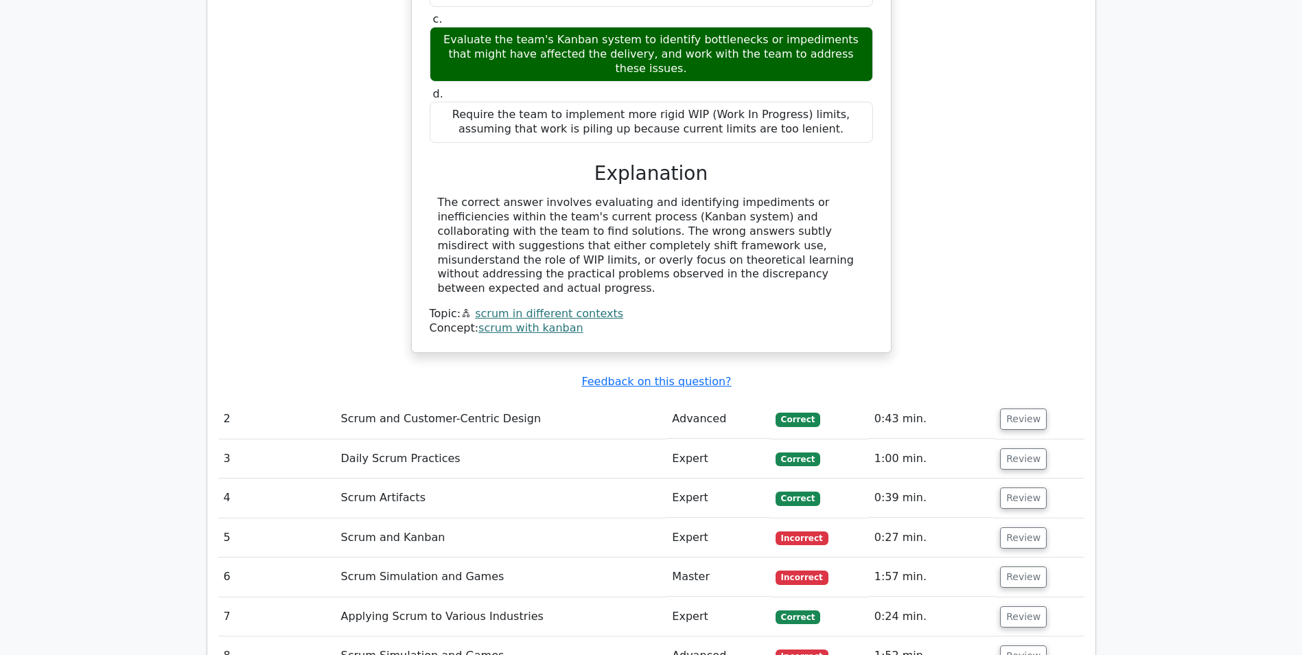
scroll to position [1647, 0]
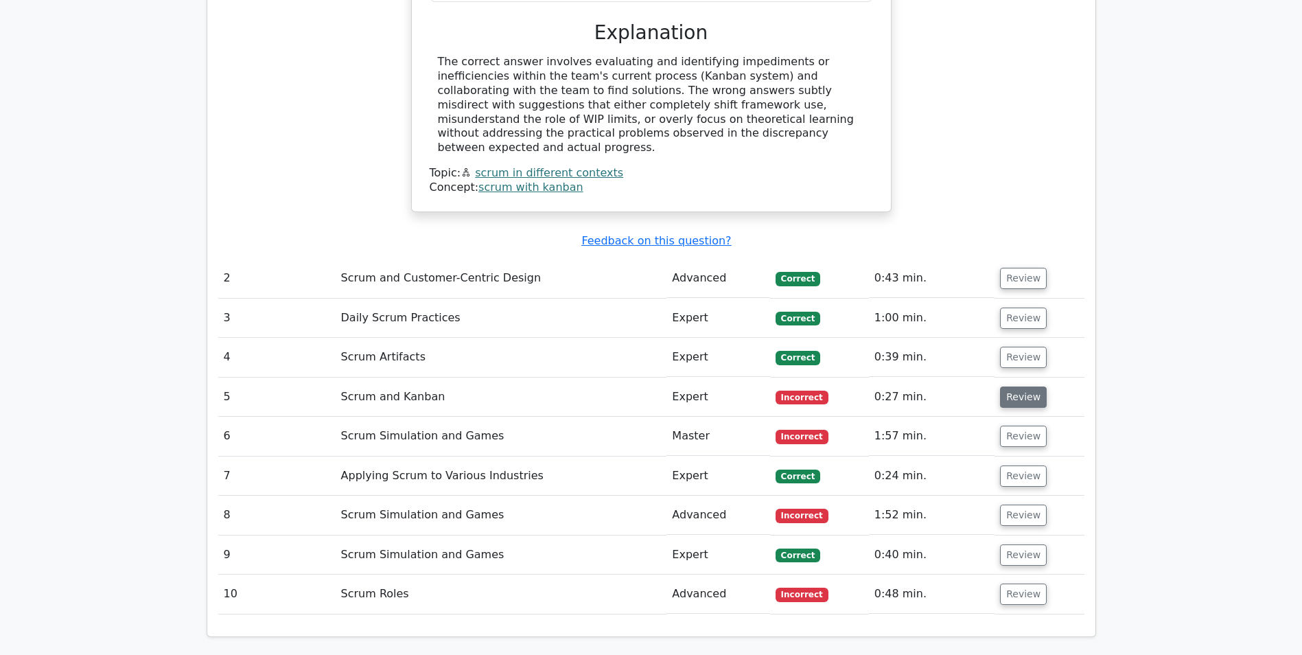
click at [1028, 386] on button "Review" at bounding box center [1023, 396] width 47 height 21
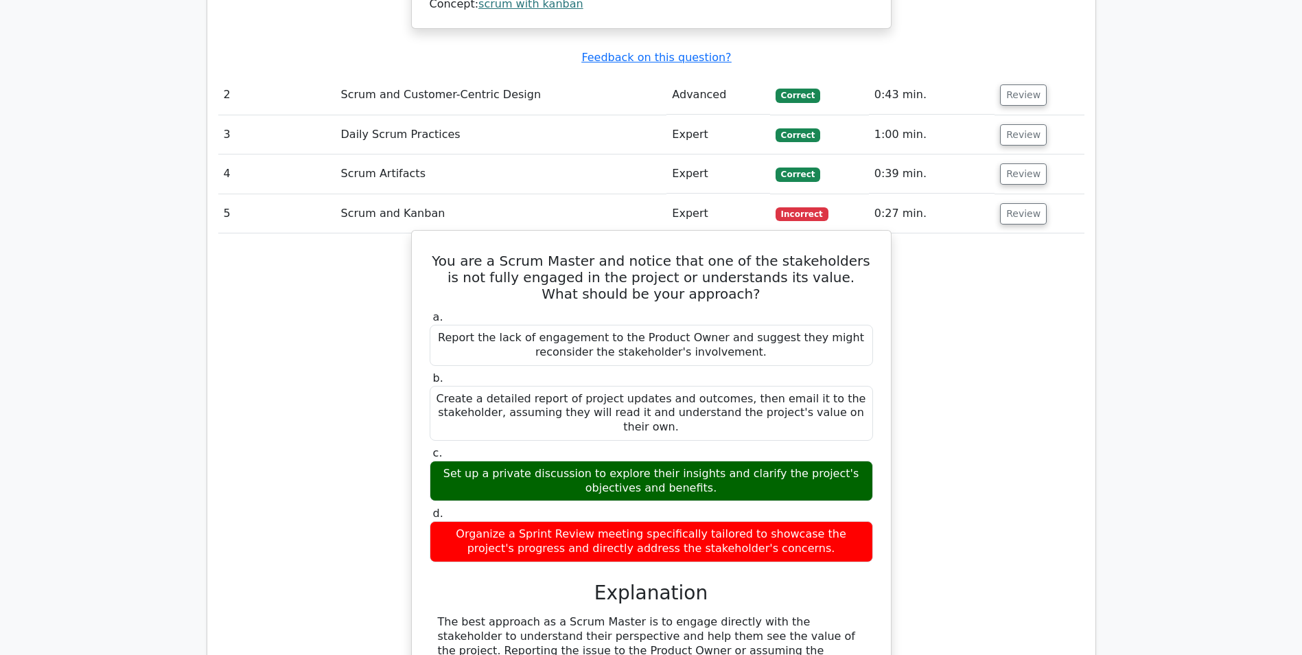
scroll to position [1853, 0]
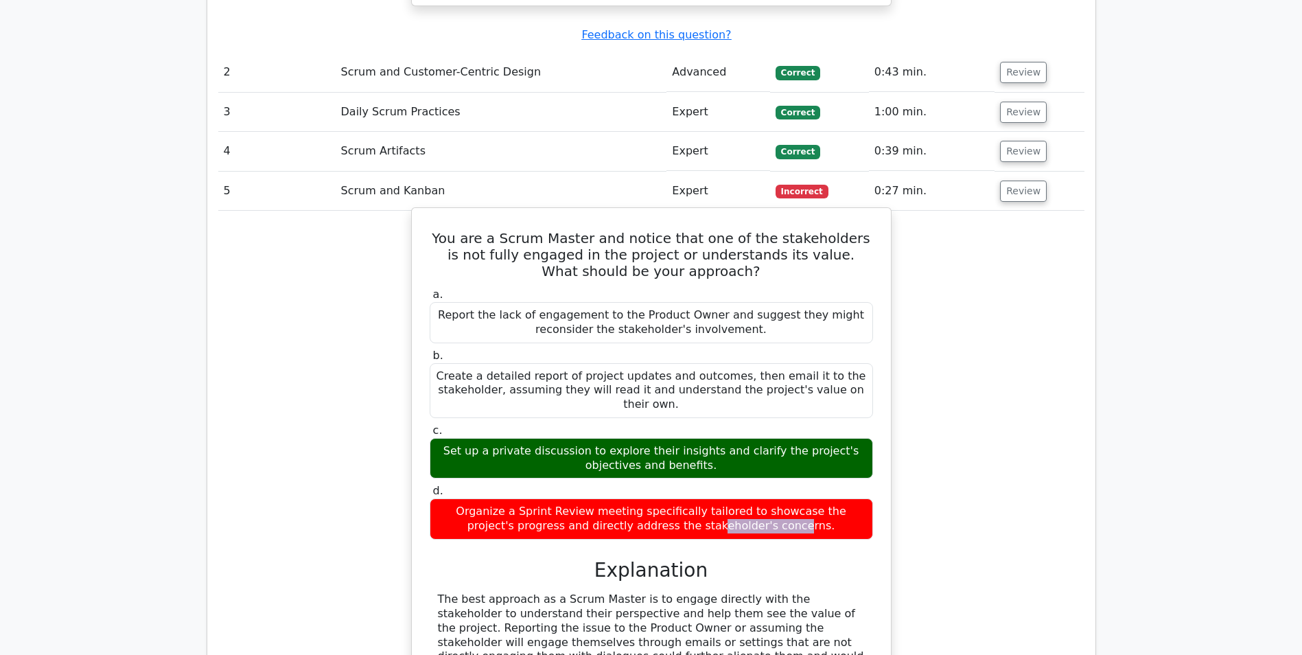
drag, startPoint x: 507, startPoint y: 403, endPoint x: 581, endPoint y: 408, distance: 74.3
click at [581, 498] on div "Organize a Sprint Review meeting specifically tailored to showcase the project'…" at bounding box center [651, 518] width 443 height 41
click at [567, 498] on div "Organize a Sprint Review meeting specifically tailored to showcase the project'…" at bounding box center [651, 518] width 443 height 41
drag, startPoint x: 523, startPoint y: 165, endPoint x: 469, endPoint y: 163, distance: 54.2
click at [469, 230] on h5 "You are a Scrum Master and notice that one of the stakeholders is not fully eng…" at bounding box center [651, 254] width 446 height 49
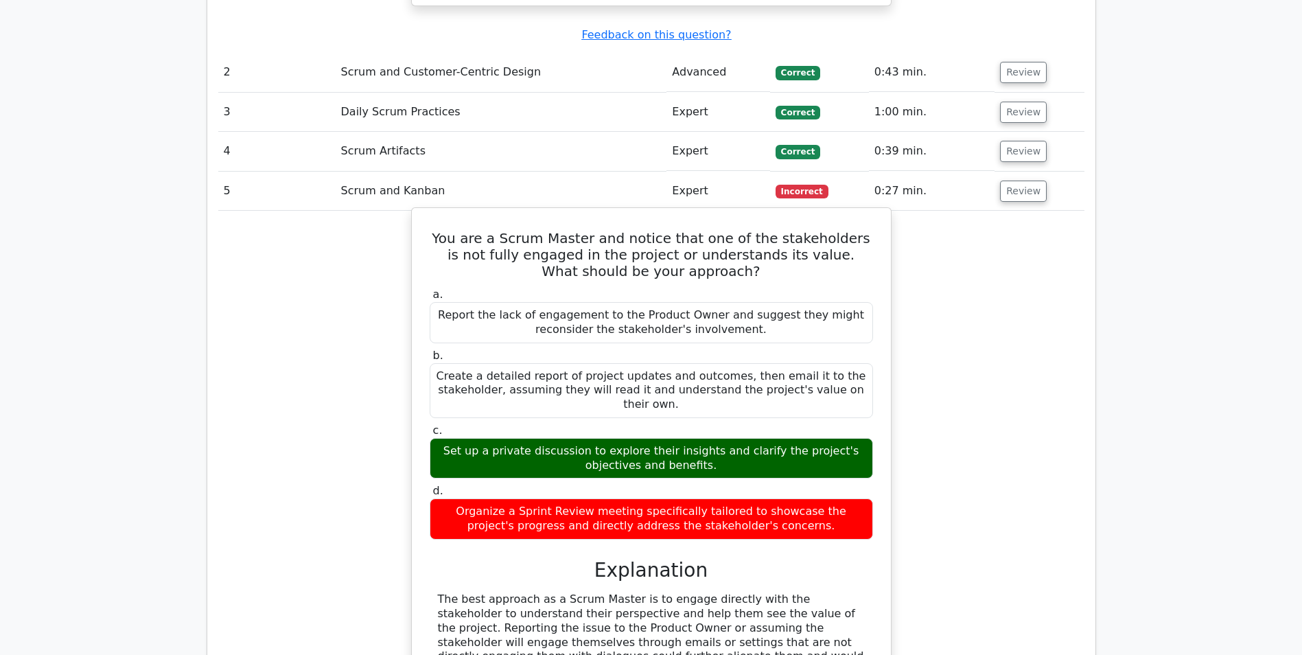
click at [541, 438] on div "Set up a private discussion to explore their insights and clarify the project's…" at bounding box center [651, 458] width 443 height 41
drag, startPoint x: 584, startPoint y: 345, endPoint x: 600, endPoint y: 347, distance: 15.9
click at [600, 438] on div "Set up a private discussion to explore their insights and clarify the project's…" at bounding box center [651, 458] width 443 height 41
drag, startPoint x: 600, startPoint y: 347, endPoint x: 585, endPoint y: 335, distance: 19.0
click at [585, 438] on div "Set up a private discussion to explore their insights and clarify the project's…" at bounding box center [651, 458] width 443 height 41
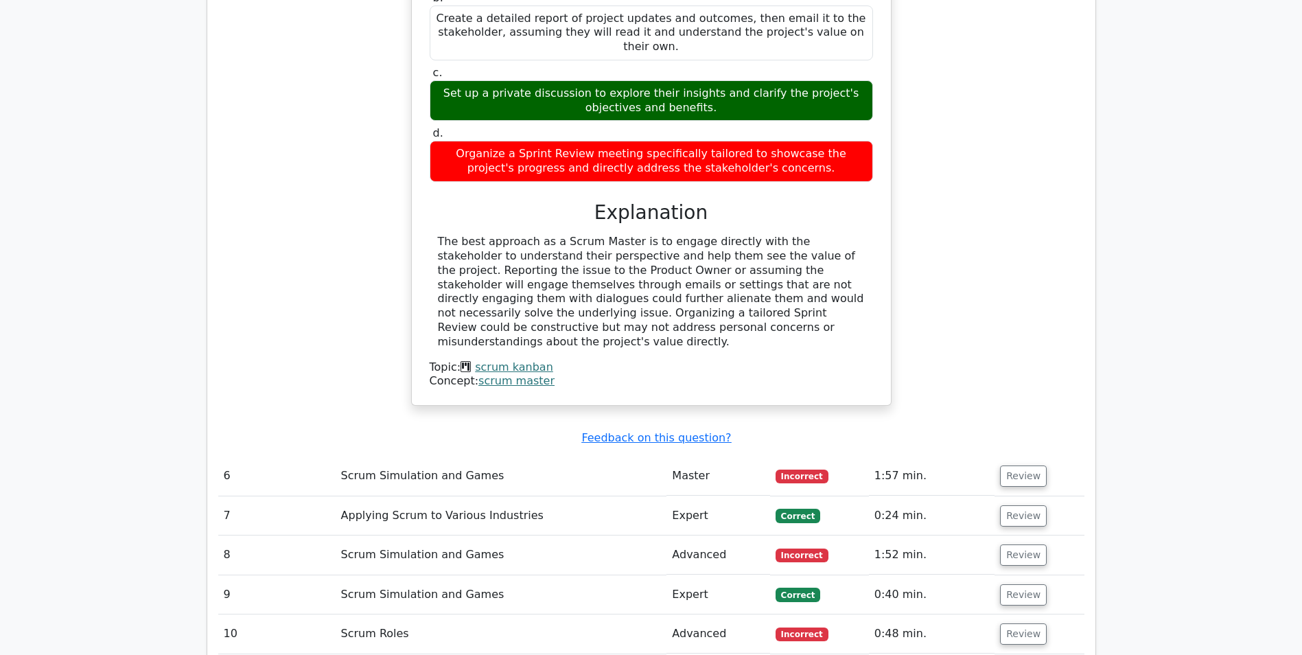
scroll to position [2333, 0]
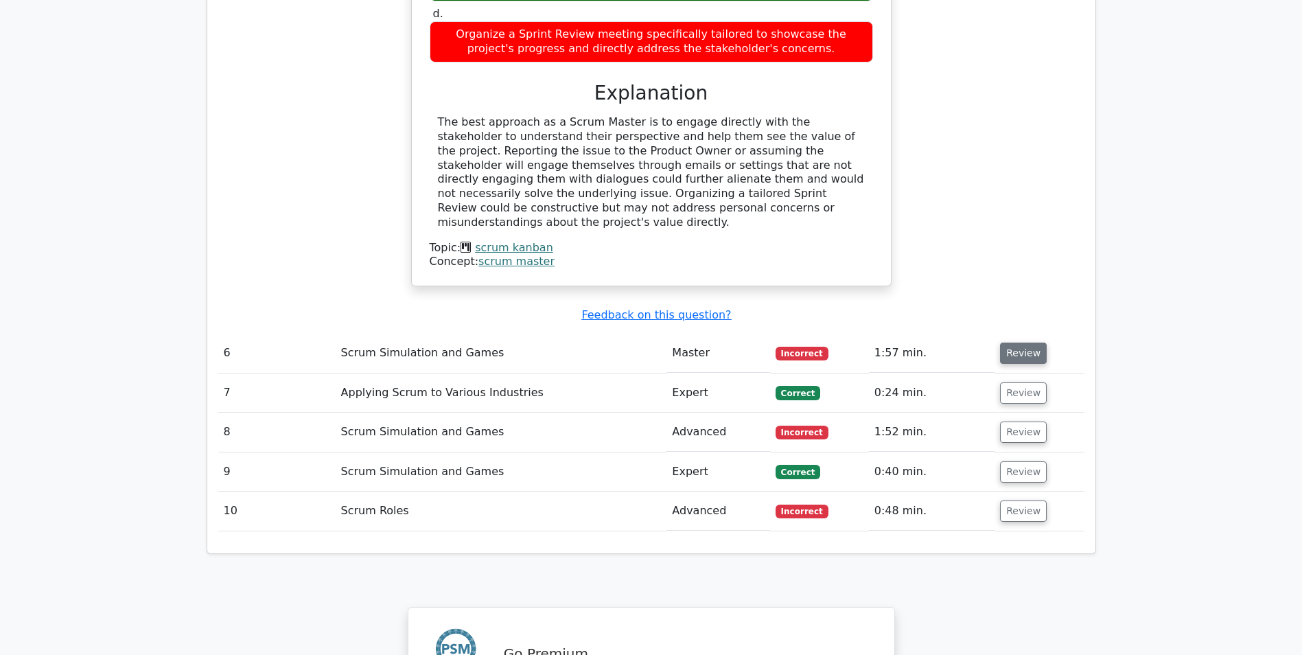
click at [1007, 342] on button "Review" at bounding box center [1023, 352] width 47 height 21
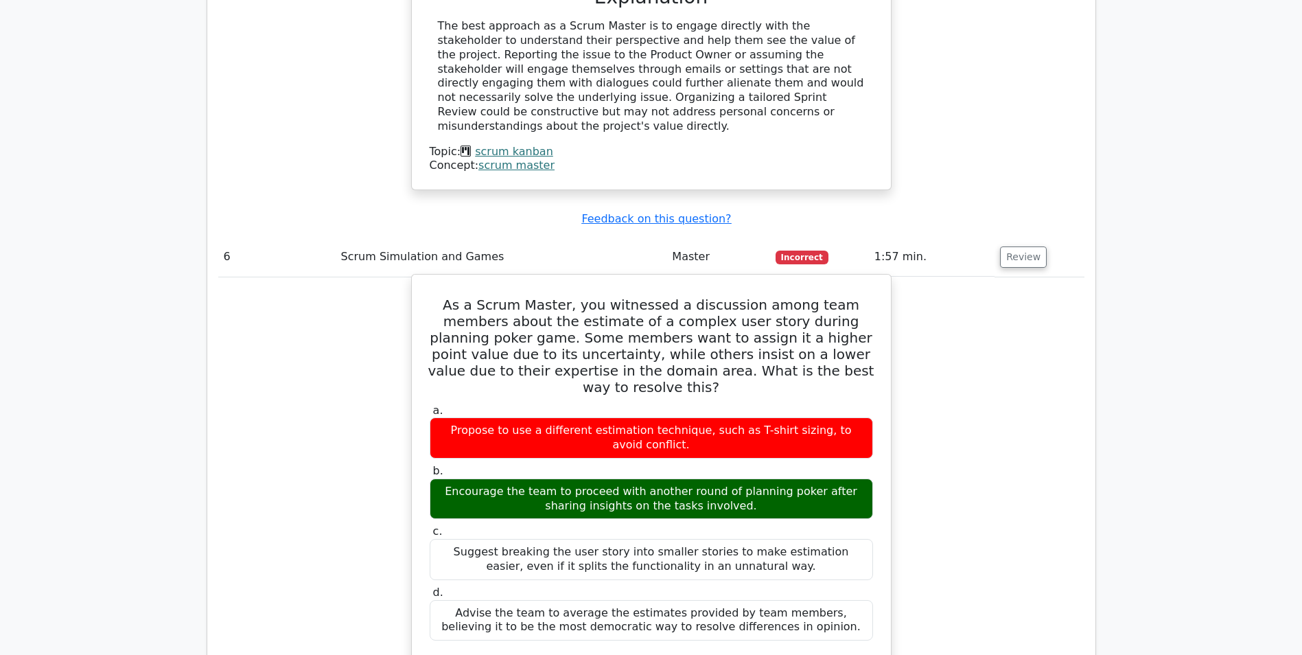
scroll to position [2470, 0]
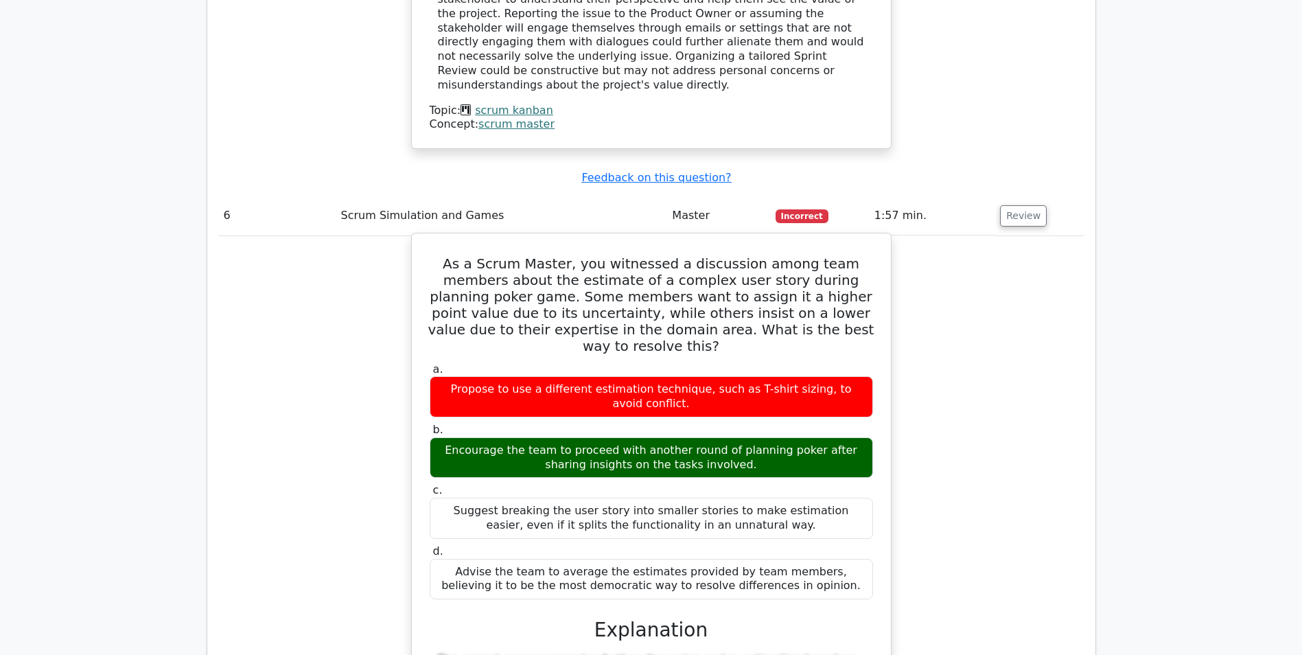
click at [695, 437] on div "Encourage the team to proceed with another round of planning poker after sharin…" at bounding box center [651, 457] width 443 height 41
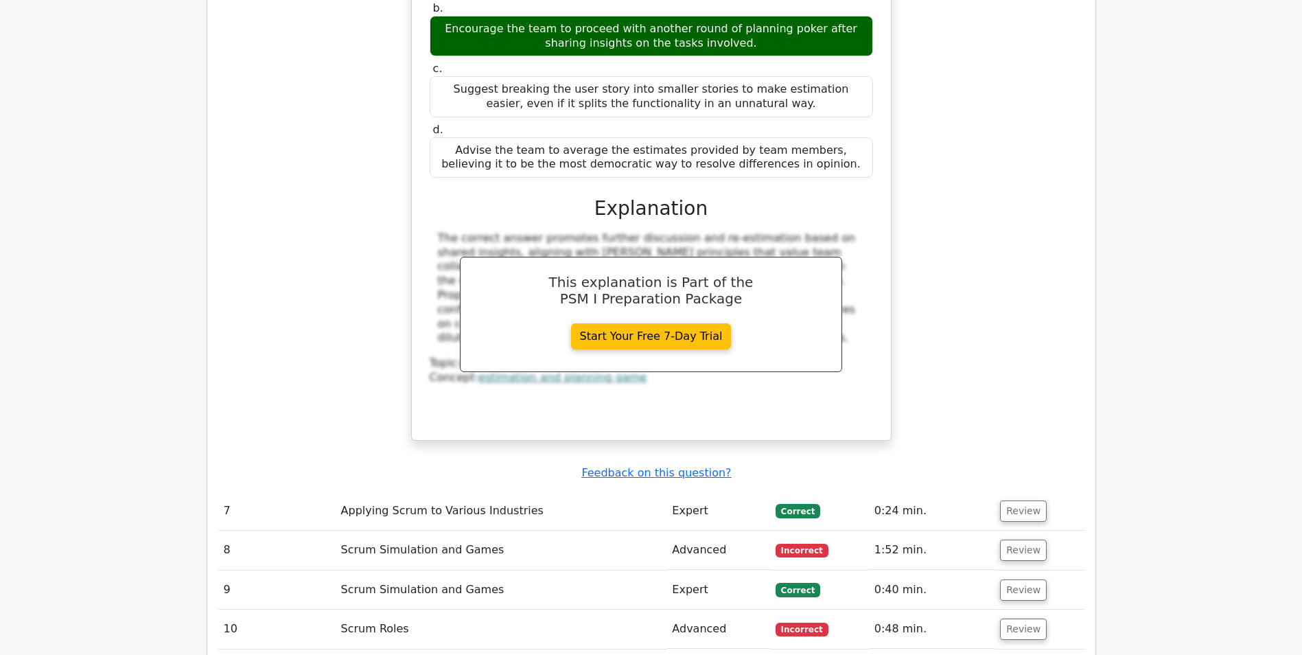
scroll to position [3019, 0]
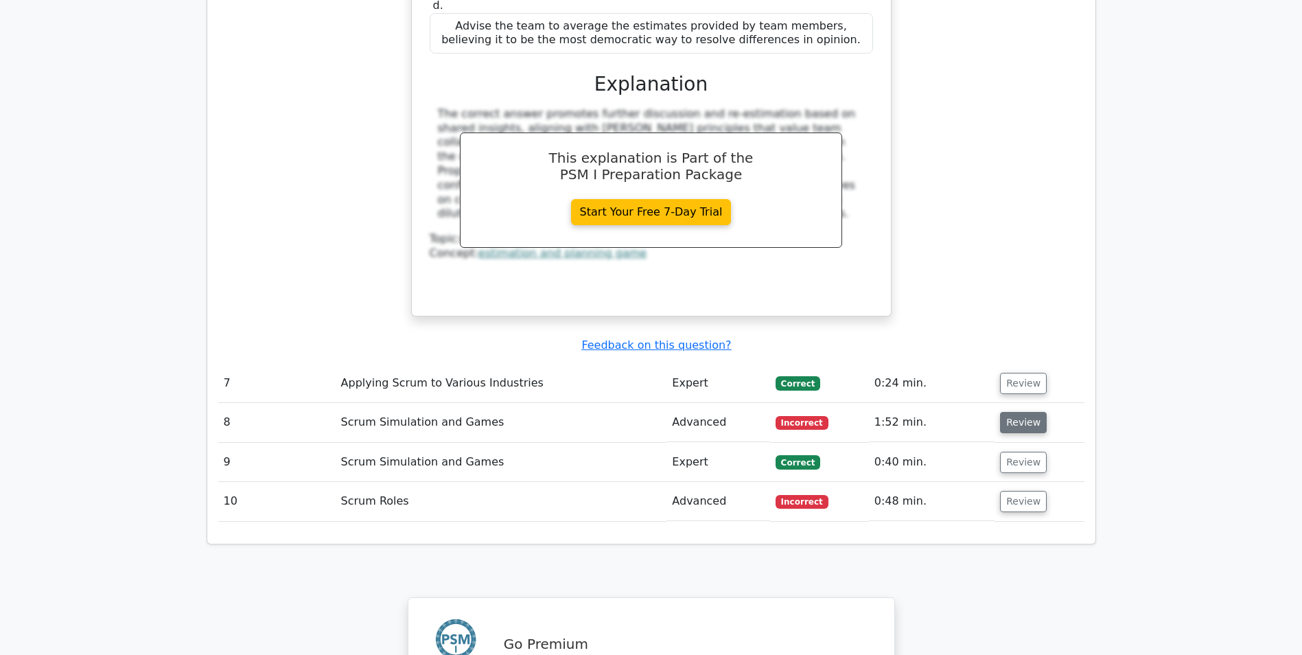
click at [1024, 412] on button "Review" at bounding box center [1023, 422] width 47 height 21
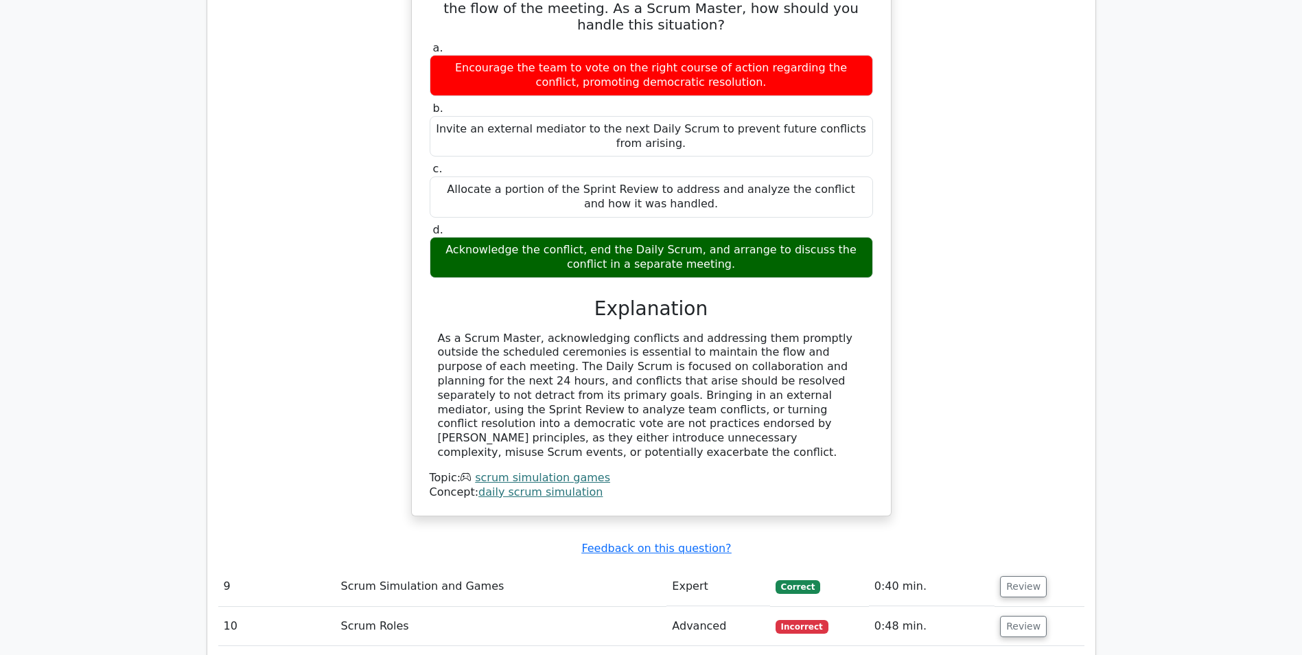
scroll to position [3568, 0]
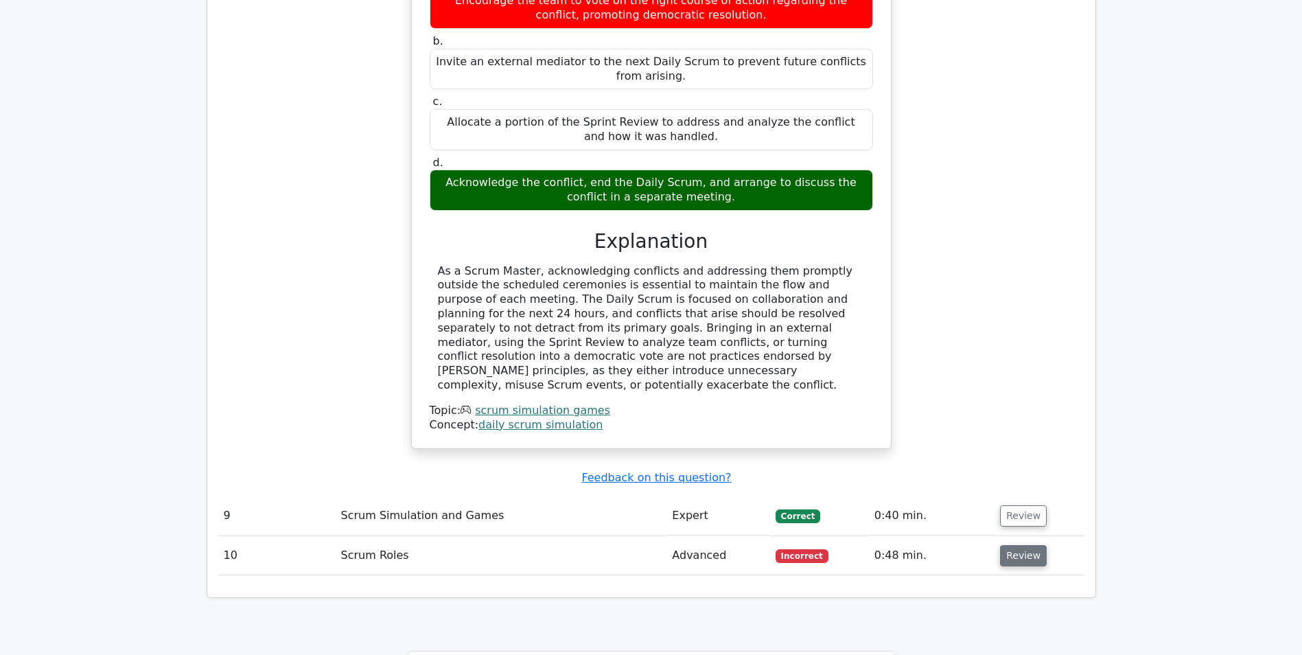
click at [1003, 545] on button "Review" at bounding box center [1023, 555] width 47 height 21
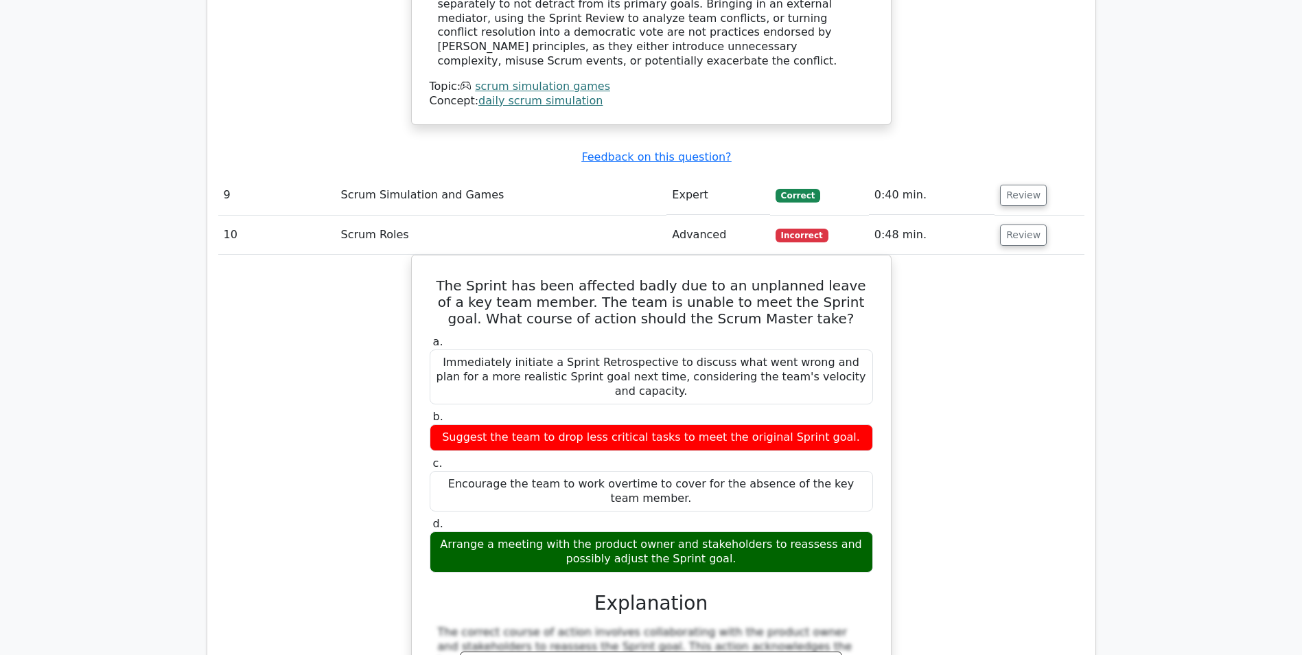
scroll to position [3911, 0]
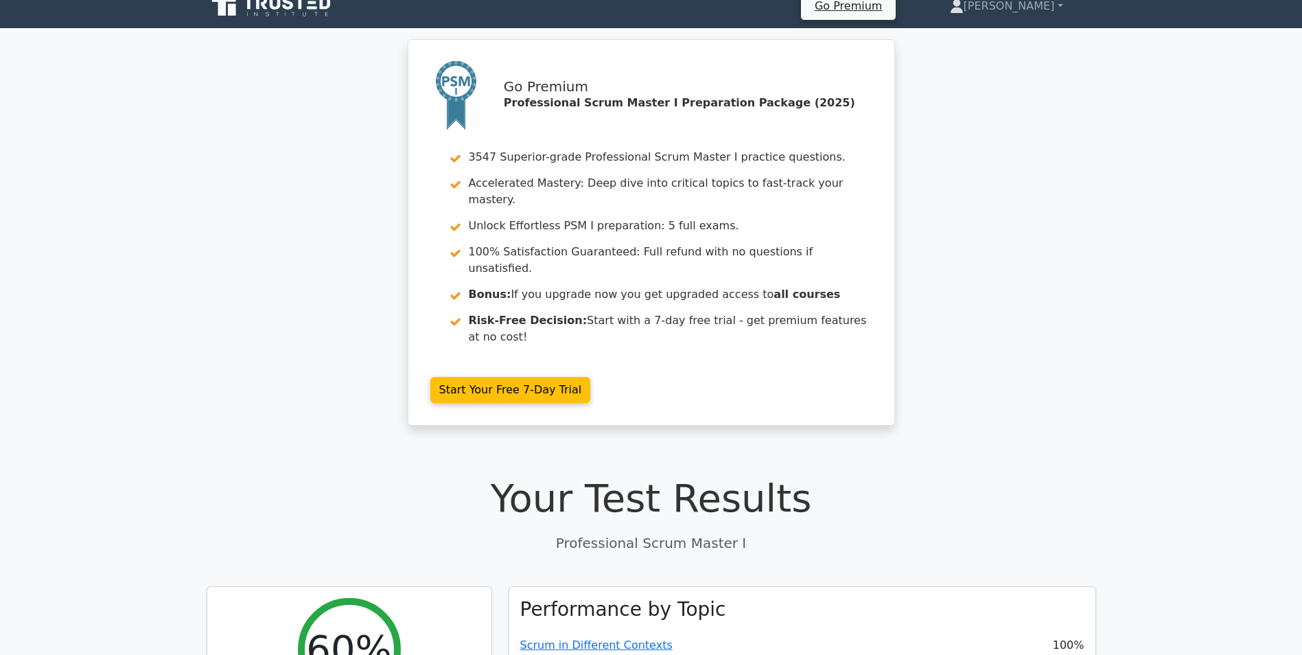
scroll to position [0, 0]
